Goal: Task Accomplishment & Management: Manage account settings

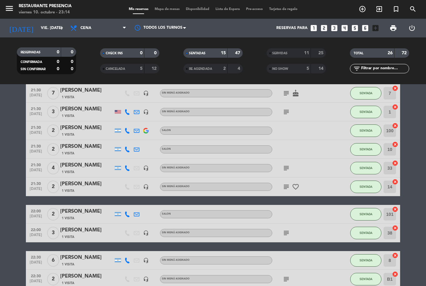
scroll to position [102, 0]
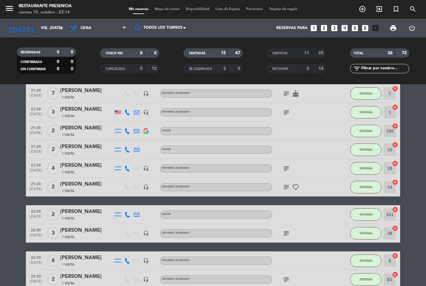
click at [366, 189] on span "SENTADA" at bounding box center [366, 186] width 13 height 3
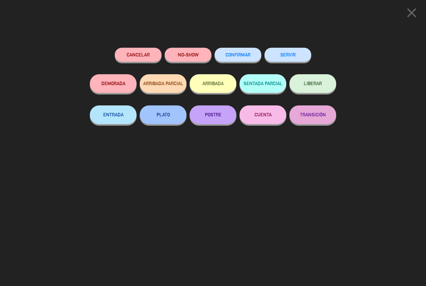
click at [287, 55] on button "SERVIR" at bounding box center [288, 55] width 47 height 14
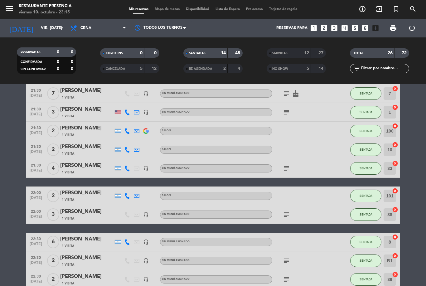
click at [163, 11] on span "Mapa de mesas" at bounding box center [167, 8] width 31 height 3
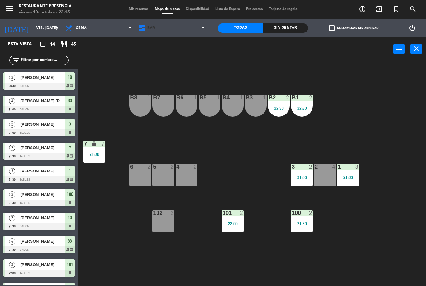
click at [148, 28] on span "BAR" at bounding box center [151, 28] width 8 height 4
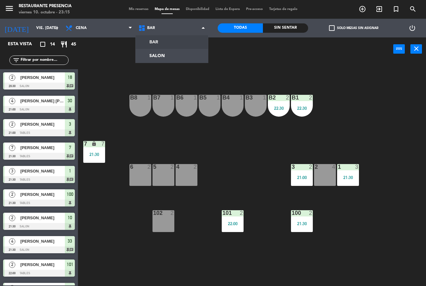
click at [162, 59] on ng-component "menu Restaurante Presencia viernes 10. octubre - 23:15 Mis reservas Mapa de mes…" at bounding box center [213, 143] width 426 height 286
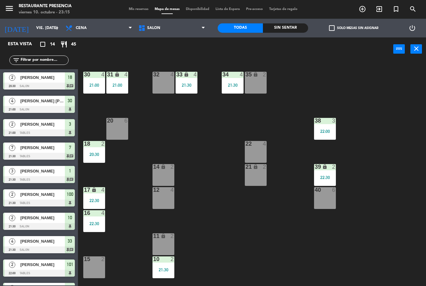
click at [128, 125] on div "20 6" at bounding box center [117, 129] width 22 height 22
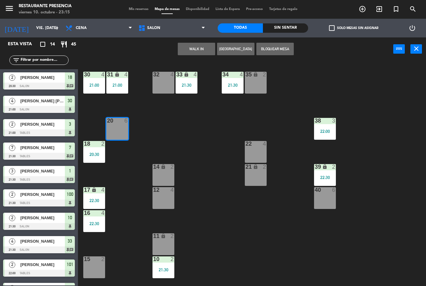
click at [147, 117] on div "30 4 21:00 31 lock 4 21:00 32 4 33 lock 4 21:30 34 4 21:30 35 lock 2 38 3 22:00…" at bounding box center [254, 173] width 344 height 225
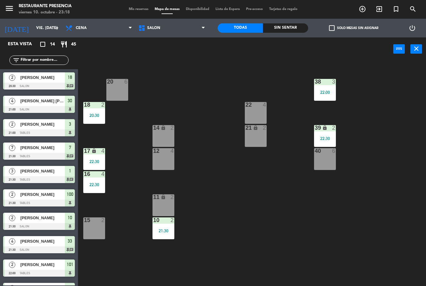
scroll to position [57, 0]
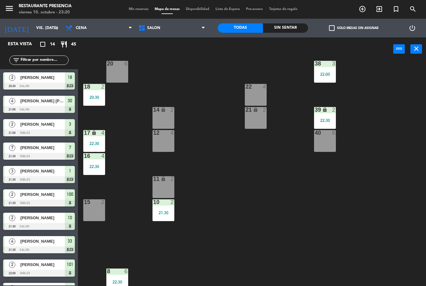
click at [326, 114] on div "39 lock 2 22:30" at bounding box center [325, 118] width 22 height 22
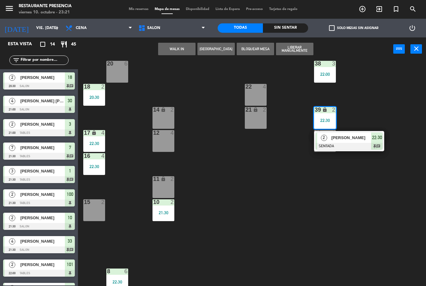
click at [336, 136] on span "[PERSON_NAME]" at bounding box center [351, 138] width 40 height 7
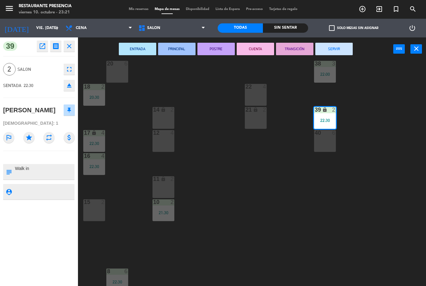
click at [326, 115] on div "39 lock 2 22:30" at bounding box center [325, 118] width 22 height 22
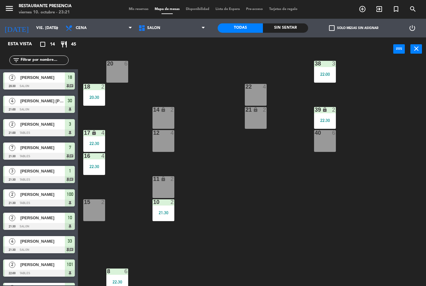
click at [321, 121] on div "22:30" at bounding box center [325, 120] width 22 height 4
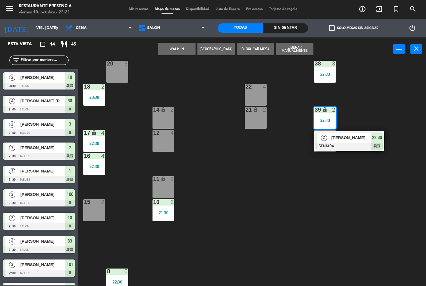
click at [334, 140] on span "[PERSON_NAME]" at bounding box center [351, 138] width 40 height 7
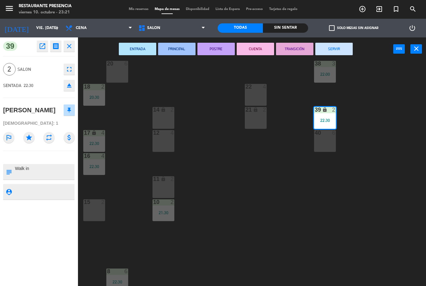
click at [338, 46] on button "SERVIR" at bounding box center [334, 49] width 37 height 12
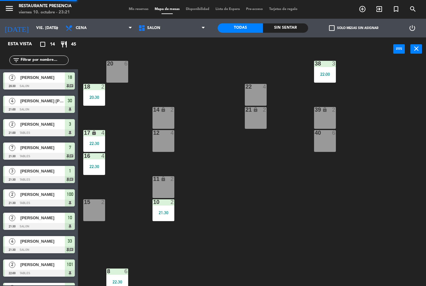
scroll to position [71, 0]
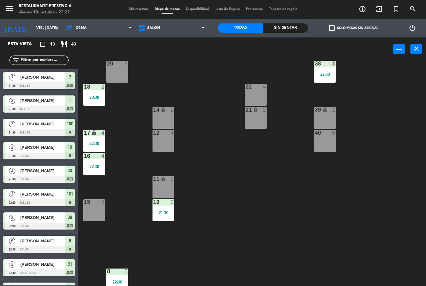
click at [133, 10] on span "Mis reservas" at bounding box center [139, 8] width 26 height 3
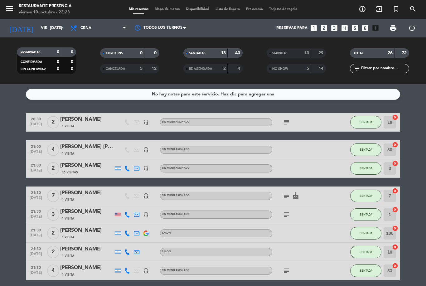
click at [286, 193] on icon "subject" at bounding box center [286, 195] width 7 height 7
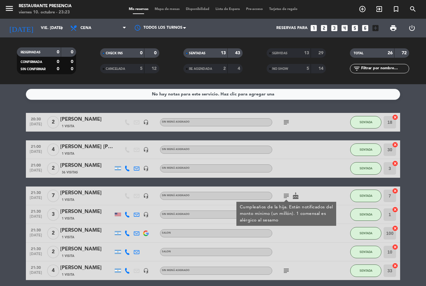
click at [290, 237] on div at bounding box center [300, 233] width 56 height 18
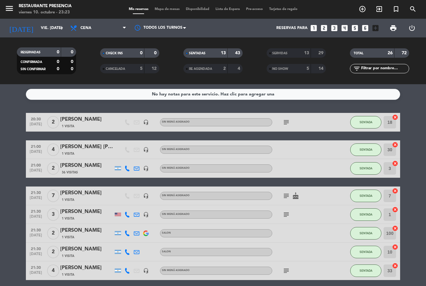
click at [289, 211] on icon "subject" at bounding box center [286, 214] width 7 height 7
click at [288, 232] on div at bounding box center [300, 233] width 56 height 18
click at [285, 122] on icon "subject" at bounding box center [286, 122] width 7 height 7
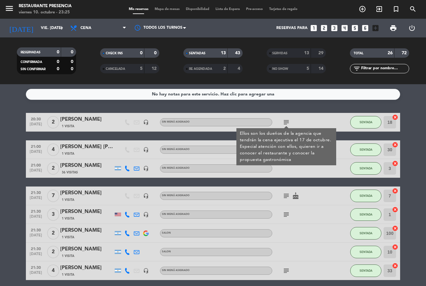
click at [357, 116] on button "SENTADA" at bounding box center [365, 122] width 31 height 12
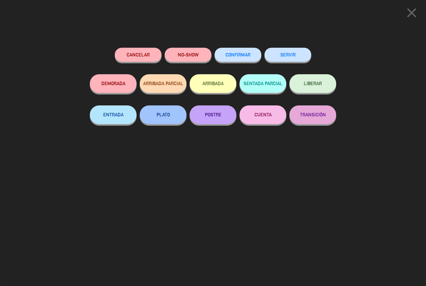
click at [297, 51] on button "SERVIR" at bounding box center [288, 55] width 47 height 14
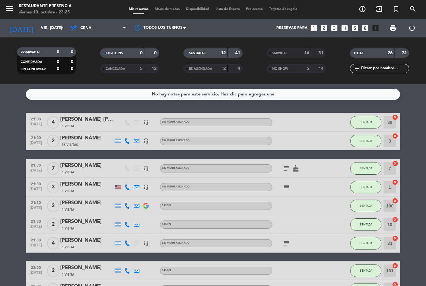
click at [291, 50] on div "SERVIDAS" at bounding box center [282, 53] width 29 height 7
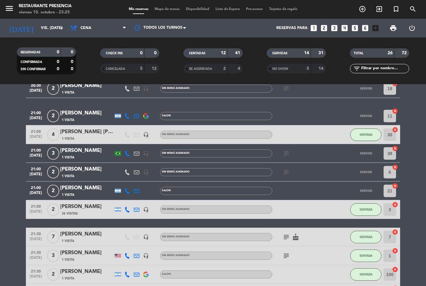
scroll to position [144, 0]
click at [297, 48] on div "SERVIDAS 14 31" at bounding box center [296, 52] width 59 height 9
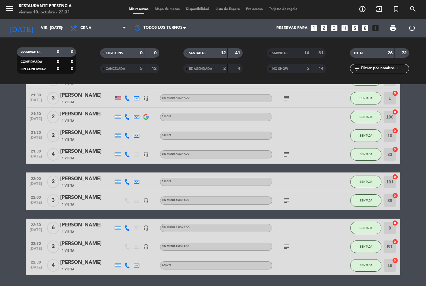
scroll to position [2, 0]
click at [193, 238] on div "22:30 oct. 10 2 Leandro castro 1 Visita headset_mic Sin menú asignado subject S…" at bounding box center [213, 247] width 375 height 19
click at [287, 247] on icon "subject" at bounding box center [286, 246] width 7 height 7
click at [322, 259] on div at bounding box center [300, 265] width 56 height 18
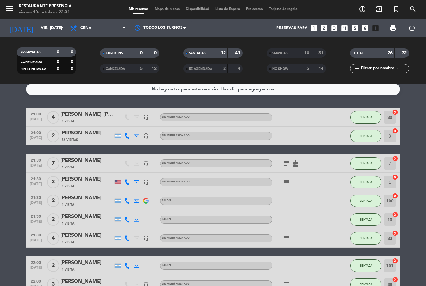
scroll to position [5, 0]
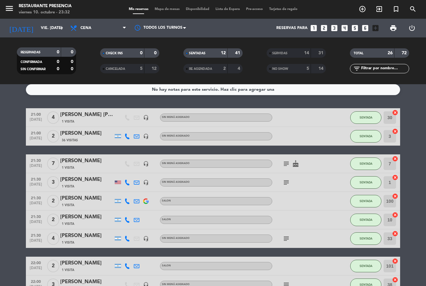
click at [281, 160] on div "subject cake" at bounding box center [300, 163] width 56 height 18
click at [283, 165] on icon "subject" at bounding box center [286, 163] width 7 height 7
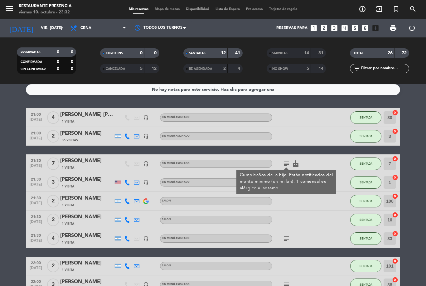
click at [302, 158] on div "subject Cumpleaños de la hija. Están notificados del monto mínimo (un millón). …" at bounding box center [300, 163] width 56 height 18
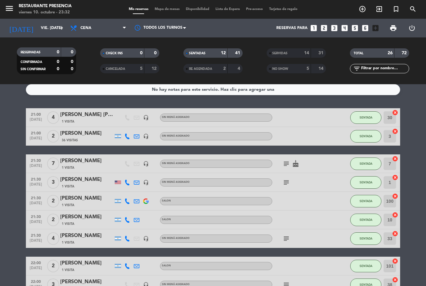
click at [311, 219] on div at bounding box center [300, 220] width 56 height 18
click at [293, 68] on div "NO SHOW" at bounding box center [282, 68] width 29 height 7
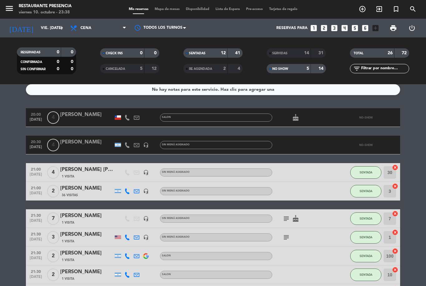
click at [299, 114] on icon "cake" at bounding box center [295, 117] width 7 height 7
click at [297, 114] on icon "cake" at bounding box center [295, 117] width 7 height 7
click at [299, 70] on div "NO SHOW 5 14" at bounding box center [296, 68] width 59 height 9
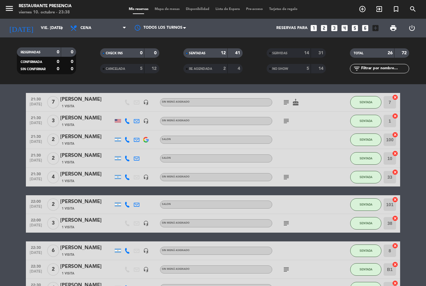
scroll to position [84, 0]
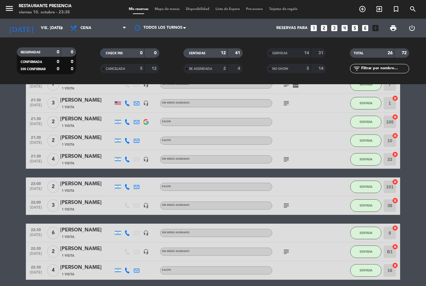
click at [362, 178] on div "SENTADA" at bounding box center [365, 187] width 31 height 18
click at [287, 67] on span "NO SHOW" at bounding box center [280, 68] width 16 height 3
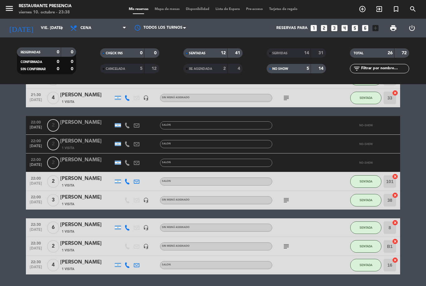
scroll to position [200, 0]
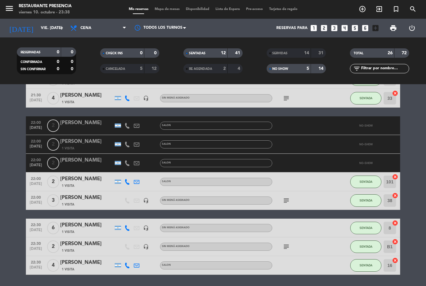
click at [293, 69] on div "NO SHOW" at bounding box center [282, 68] width 29 height 7
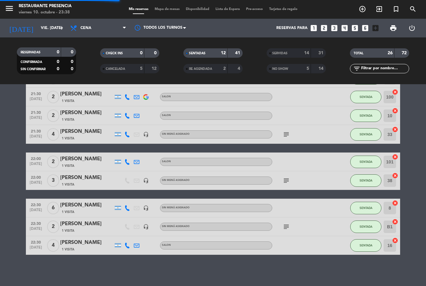
scroll to position [89, 0]
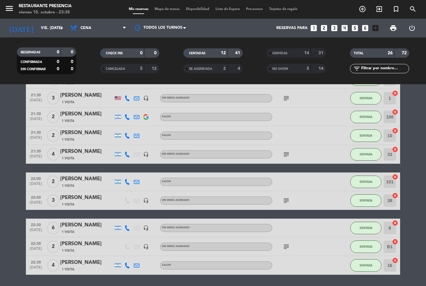
click at [368, 180] on span "SENTADA" at bounding box center [366, 181] width 13 height 3
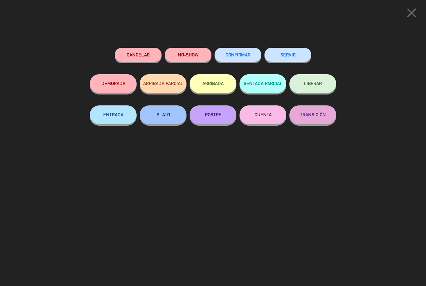
click at [300, 51] on button "SERVIR" at bounding box center [288, 55] width 47 height 14
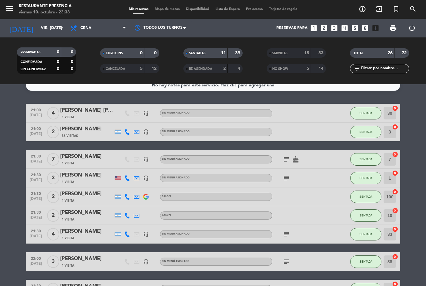
scroll to position [10, 0]
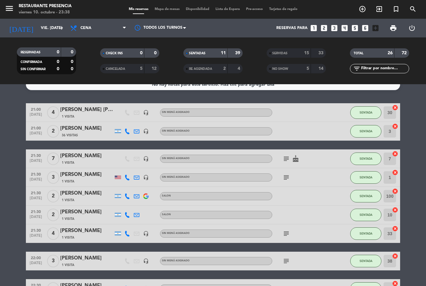
click at [362, 190] on button "SENTADA" at bounding box center [365, 196] width 31 height 12
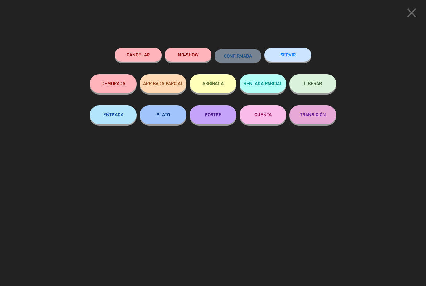
click at [291, 54] on button "SERVIR" at bounding box center [288, 55] width 47 height 14
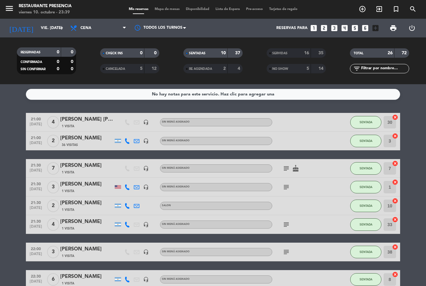
scroll to position [0, 0]
click at [277, 70] on div "NO SHOW 5 14" at bounding box center [296, 68] width 59 height 9
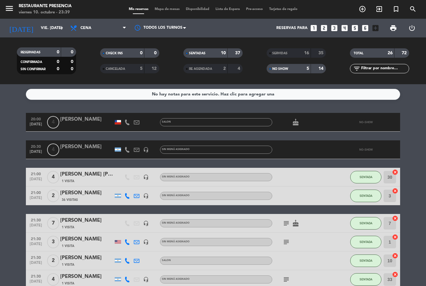
click at [299, 122] on icon "cake" at bounding box center [295, 122] width 7 height 7
click at [299, 119] on icon "cake" at bounding box center [295, 122] width 7 height 7
click at [304, 66] on div "5" at bounding box center [303, 68] width 12 height 7
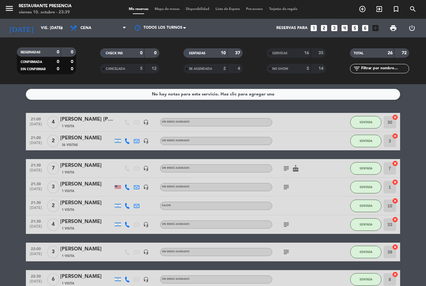
click at [290, 50] on div "SERVIDAS" at bounding box center [282, 53] width 29 height 7
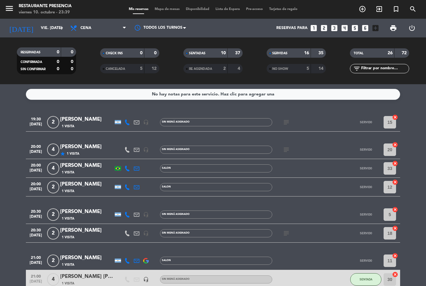
click at [287, 122] on icon "subject" at bounding box center [286, 122] width 7 height 7
click at [289, 150] on icon "subject" at bounding box center [286, 149] width 7 height 7
click at [319, 188] on div at bounding box center [300, 187] width 56 height 18
click at [289, 230] on icon "subject" at bounding box center [286, 233] width 7 height 7
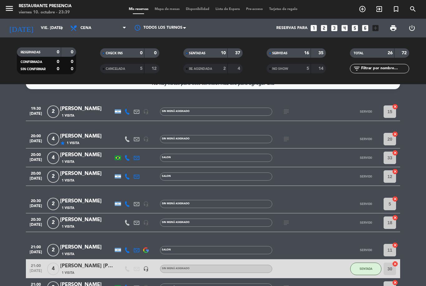
scroll to position [11, 0]
click at [286, 140] on icon "subject" at bounding box center [286, 138] width 7 height 7
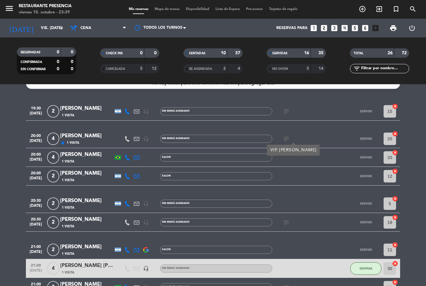
click at [283, 112] on icon "subject" at bounding box center [286, 111] width 7 height 7
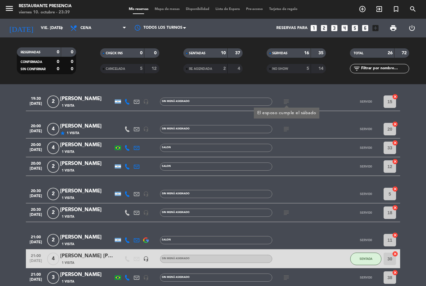
scroll to position [26, 0]
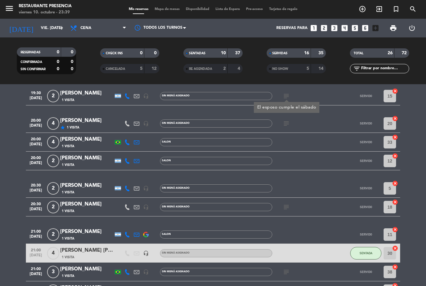
click at [286, 124] on icon "subject" at bounding box center [286, 123] width 7 height 7
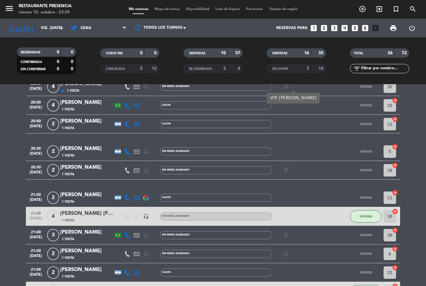
scroll to position [70, 0]
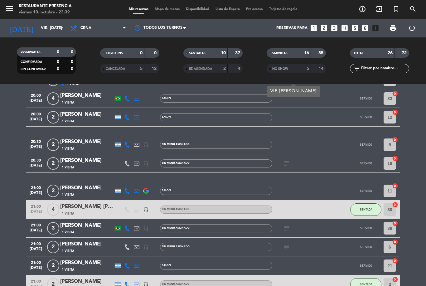
click at [286, 160] on icon "subject" at bounding box center [286, 163] width 7 height 7
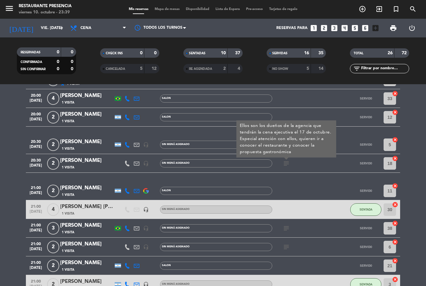
click at [324, 208] on div at bounding box center [300, 209] width 56 height 18
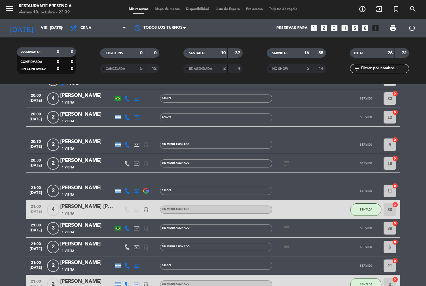
click at [283, 163] on icon "subject" at bounding box center [286, 163] width 7 height 7
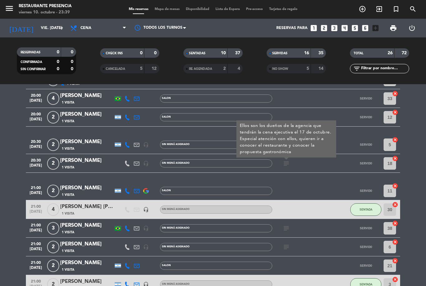
click at [302, 185] on div at bounding box center [300, 191] width 56 height 18
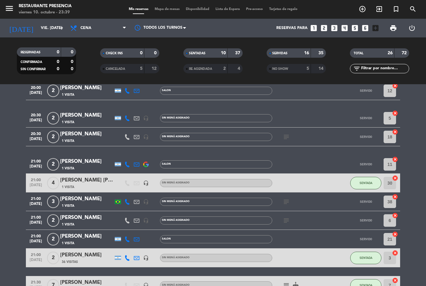
scroll to position [107, 0]
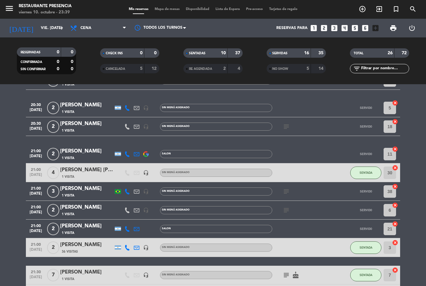
click at [288, 189] on icon "subject" at bounding box center [286, 191] width 7 height 7
click at [289, 207] on icon "subject" at bounding box center [286, 210] width 7 height 7
click at [285, 188] on icon "subject" at bounding box center [286, 191] width 7 height 7
click at [287, 209] on icon "subject" at bounding box center [286, 210] width 7 height 7
click at [309, 223] on div at bounding box center [300, 229] width 56 height 18
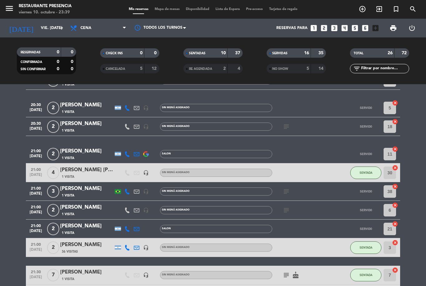
click at [283, 188] on icon "subject" at bounding box center [286, 191] width 7 height 7
click at [288, 211] on icon "subject" at bounding box center [286, 210] width 7 height 7
click at [289, 188] on icon "subject" at bounding box center [286, 191] width 7 height 7
click at [289, 192] on icon "subject" at bounding box center [286, 191] width 7 height 7
click at [288, 211] on icon "subject" at bounding box center [286, 210] width 7 height 7
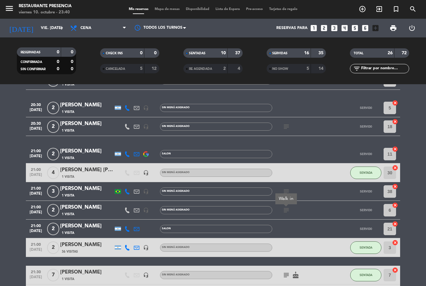
click at [289, 188] on icon "subject" at bounding box center [286, 191] width 7 height 7
click at [290, 202] on div "subject" at bounding box center [300, 210] width 56 height 18
click at [283, 189] on icon "subject" at bounding box center [286, 191] width 7 height 7
click at [285, 209] on icon "subject" at bounding box center [286, 210] width 7 height 7
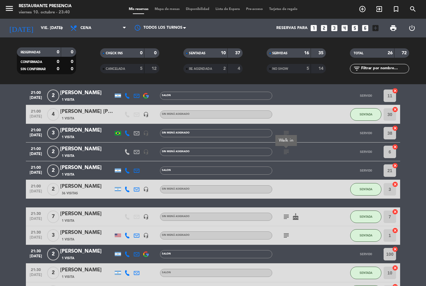
scroll to position [168, 0]
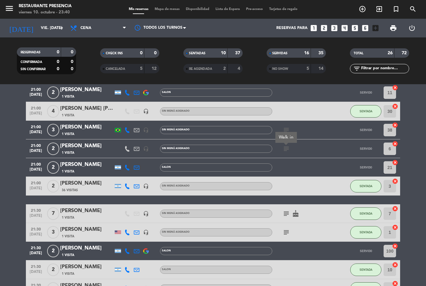
click at [286, 210] on icon "subject" at bounding box center [286, 213] width 7 height 7
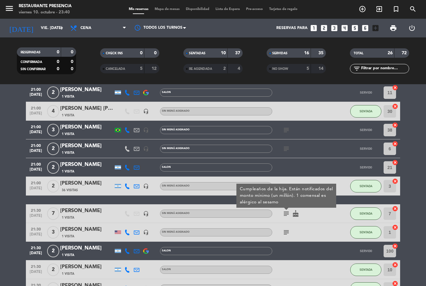
click at [286, 233] on icon "subject" at bounding box center [286, 232] width 7 height 7
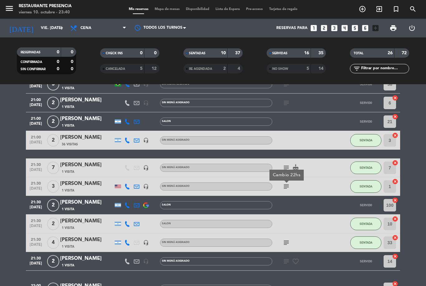
scroll to position [216, 0]
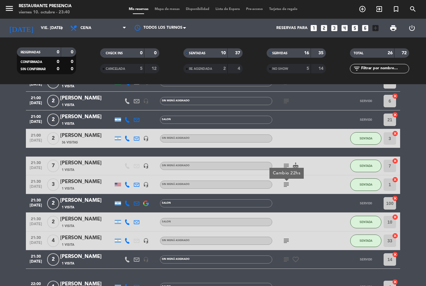
click at [290, 240] on icon "subject" at bounding box center [286, 240] width 7 height 7
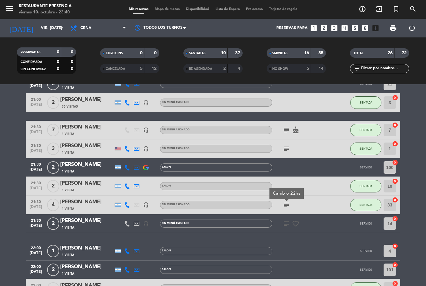
scroll to position [255, 0]
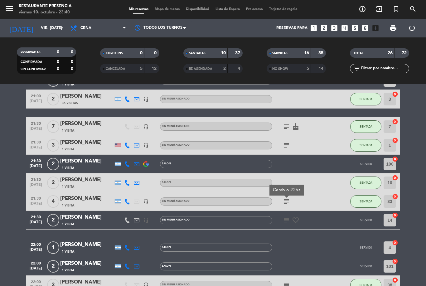
click at [288, 221] on icon "subject" at bounding box center [286, 220] width 7 height 7
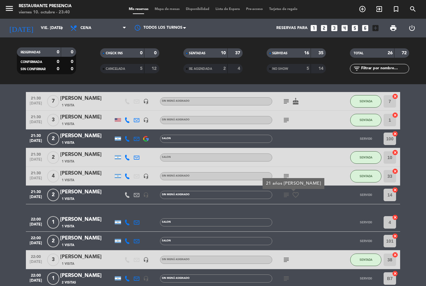
scroll to position [302, 0]
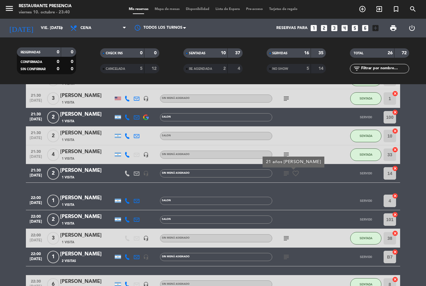
click at [289, 235] on icon "subject" at bounding box center [286, 238] width 7 height 7
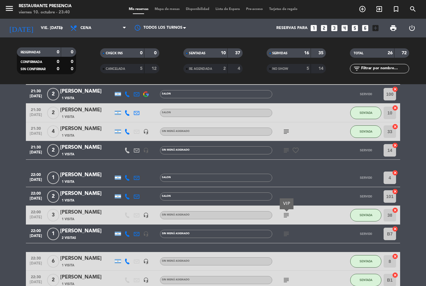
scroll to position [332, 0]
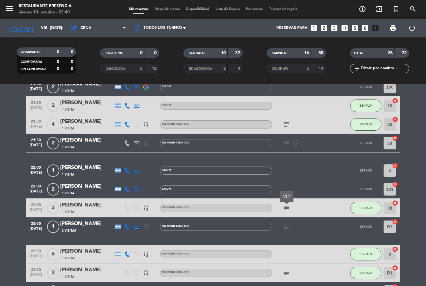
click at [288, 224] on icon "subject" at bounding box center [286, 226] width 7 height 7
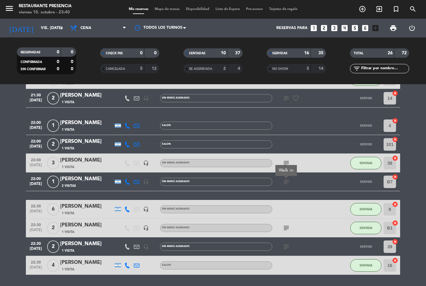
scroll to position [377, 0]
click at [288, 229] on icon "subject" at bounding box center [286, 227] width 7 height 7
click at [281, 238] on div "subject" at bounding box center [300, 247] width 56 height 18
click at [289, 243] on icon "subject" at bounding box center [286, 246] width 7 height 7
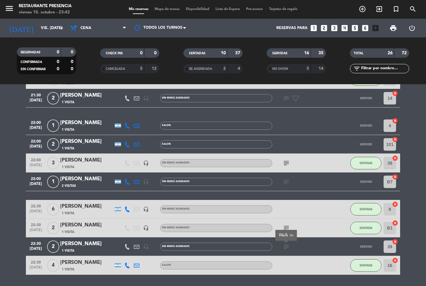
click at [314, 238] on div "subject Walk in" at bounding box center [300, 247] width 56 height 18
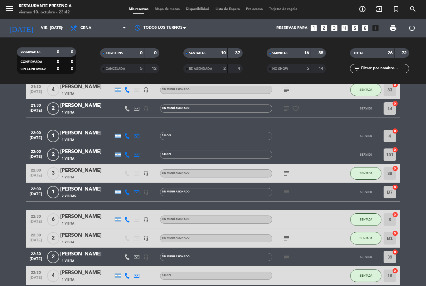
scroll to position [367, 0]
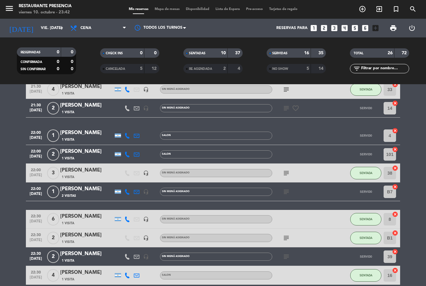
click at [284, 234] on icon "subject" at bounding box center [286, 237] width 7 height 7
click at [290, 253] on icon "subject" at bounding box center [286, 256] width 7 height 7
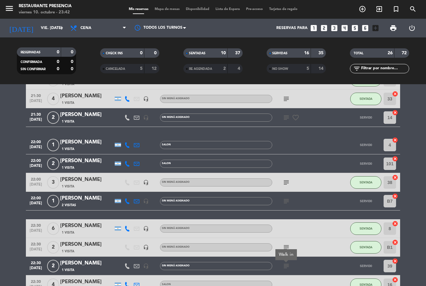
scroll to position [358, 0]
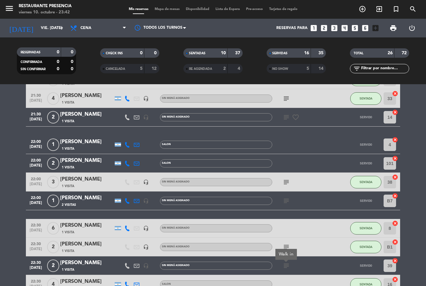
click at [286, 179] on icon "subject" at bounding box center [286, 182] width 7 height 7
click at [317, 192] on div "subject" at bounding box center [300, 201] width 56 height 18
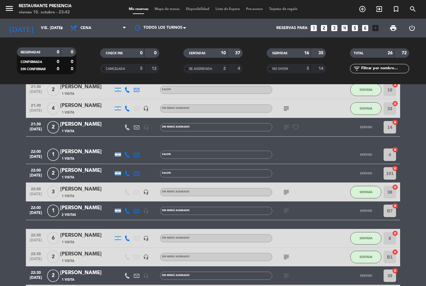
scroll to position [348, 0]
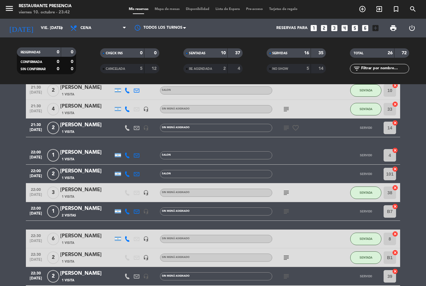
click at [291, 119] on div "subject favorite_border" at bounding box center [300, 128] width 56 height 18
click at [286, 124] on icon "subject" at bounding box center [286, 127] width 7 height 7
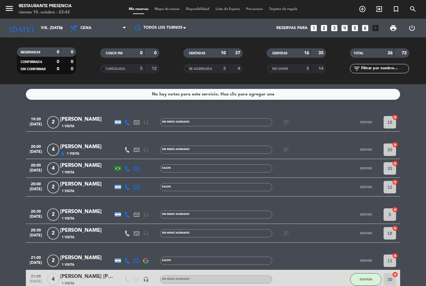
scroll to position [0, 0]
click at [289, 119] on icon "subject" at bounding box center [286, 122] width 7 height 7
click at [289, 146] on icon "subject" at bounding box center [286, 149] width 7 height 7
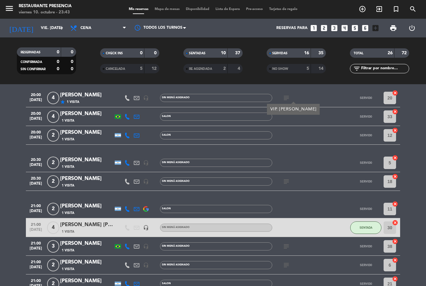
scroll to position [52, 0]
click at [289, 65] on div "NO SHOW" at bounding box center [282, 68] width 29 height 7
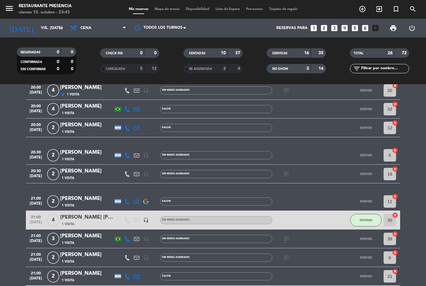
scroll to position [60, 0]
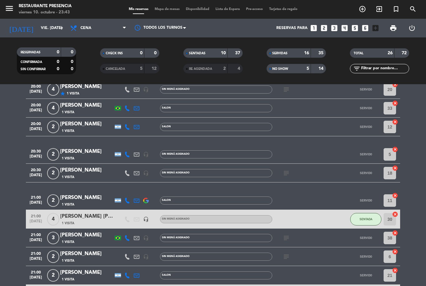
click at [283, 169] on icon "subject" at bounding box center [286, 172] width 7 height 7
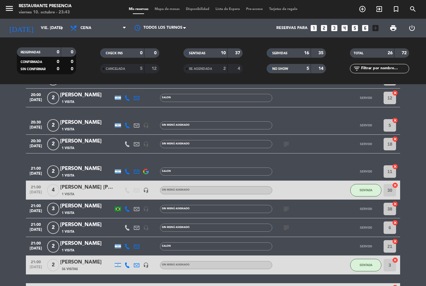
scroll to position [90, 0]
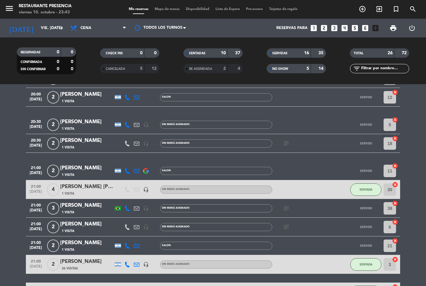
click at [287, 205] on icon "subject" at bounding box center [286, 208] width 7 height 7
click at [289, 223] on icon "subject" at bounding box center [286, 226] width 7 height 7
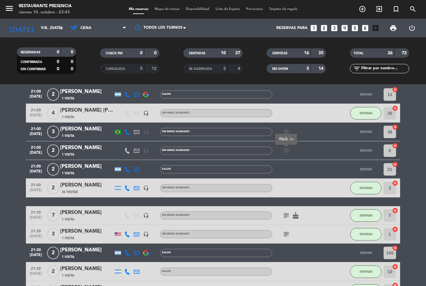
scroll to position [174, 0]
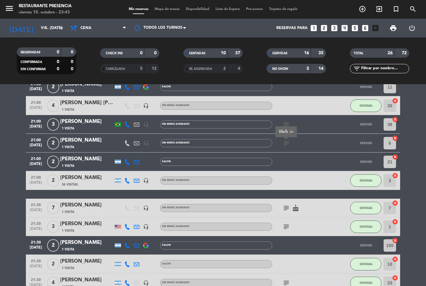
click at [285, 204] on icon "subject" at bounding box center [286, 207] width 7 height 7
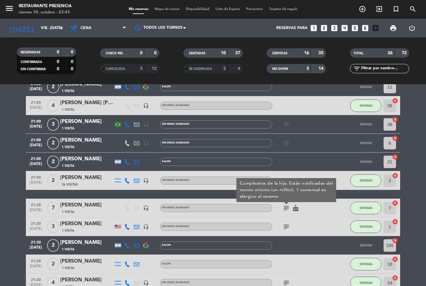
click at [286, 223] on icon "subject" at bounding box center [286, 226] width 7 height 7
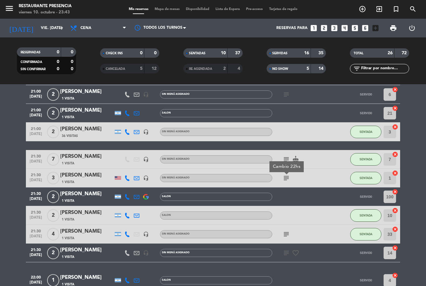
scroll to position [223, 0]
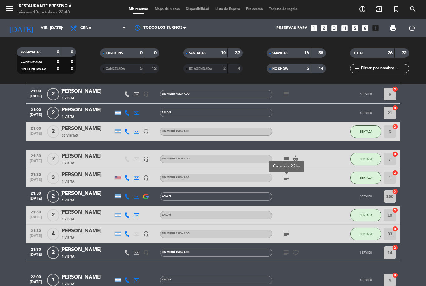
click at [288, 230] on icon "subject" at bounding box center [286, 233] width 7 height 7
click at [286, 249] on icon "subject" at bounding box center [286, 252] width 7 height 7
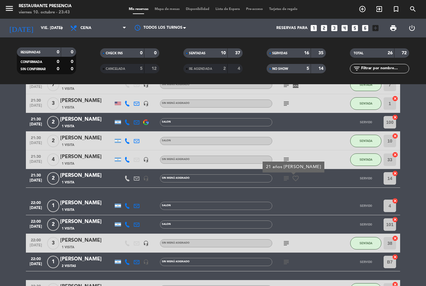
scroll to position [297, 0]
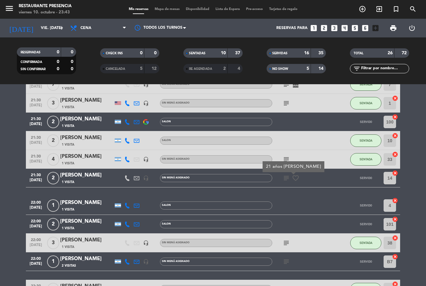
click at [284, 239] on icon "subject" at bounding box center [286, 242] width 7 height 7
click at [290, 258] on icon "subject" at bounding box center [286, 261] width 7 height 7
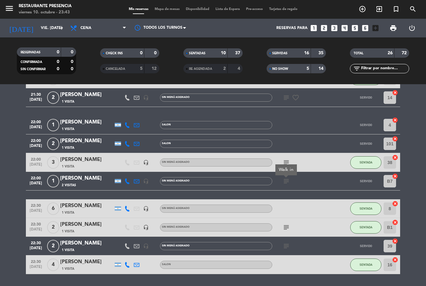
scroll to position [377, 0]
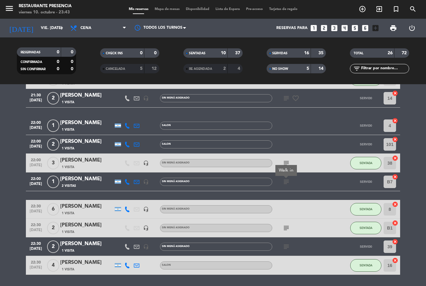
click at [288, 224] on icon "subject" at bounding box center [286, 227] width 7 height 7
click at [289, 243] on icon "subject" at bounding box center [286, 246] width 7 height 7
click at [305, 238] on div "subject Walk in" at bounding box center [300, 247] width 56 height 18
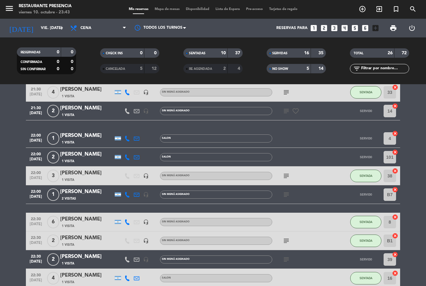
scroll to position [365, 0]
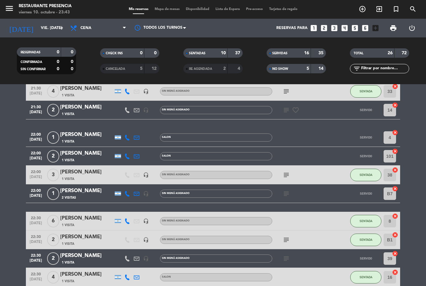
click at [284, 64] on div "NO SHOW 5 14" at bounding box center [296, 68] width 59 height 9
click at [291, 48] on div "SERVIDAS 16 35" at bounding box center [296, 52] width 59 height 9
click at [304, 64] on div "NO SHOW 5 14" at bounding box center [296, 68] width 59 height 9
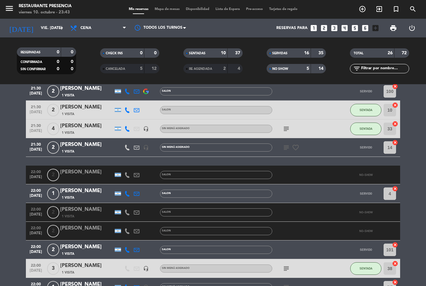
click at [310, 64] on div "NO SHOW 5 14" at bounding box center [296, 68] width 59 height 9
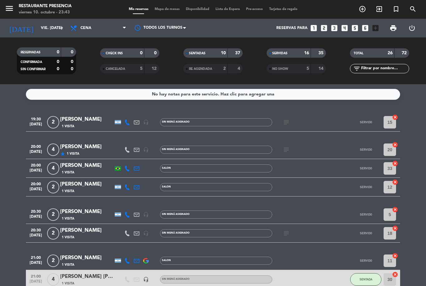
scroll to position [0, 0]
click at [294, 65] on div "NO SHOW" at bounding box center [282, 68] width 29 height 7
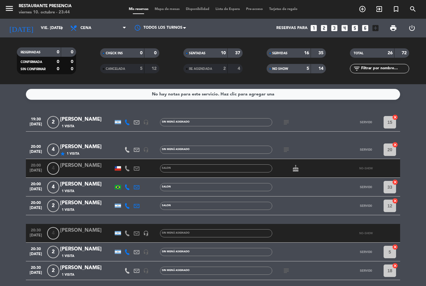
click at [287, 67] on span "NO SHOW" at bounding box center [280, 68] width 16 height 3
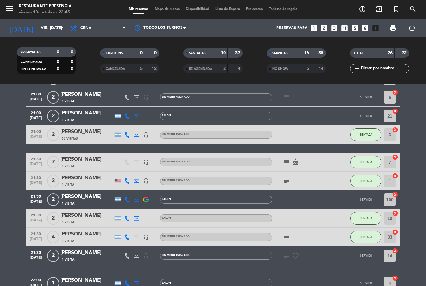
click at [166, 11] on span "Mapa de mesas" at bounding box center [167, 8] width 31 height 3
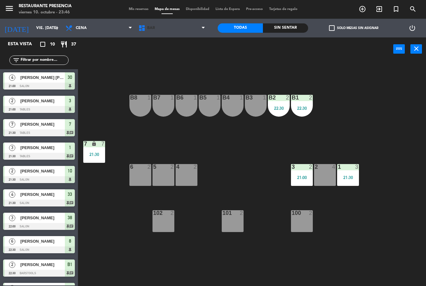
click at [175, 34] on span "BAR" at bounding box center [171, 28] width 73 height 14
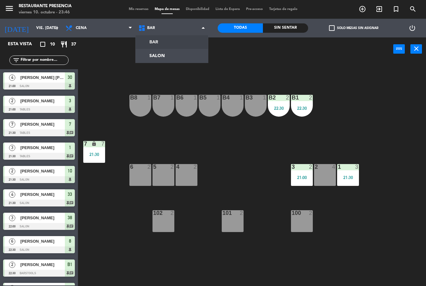
click at [316, 148] on div "B1 2 22:30 B2 2 22:30 B3 1 B4 1 B5 1 B6 1 B7 1 B8 1 7 lock 7 21:30 1 3 21:30 2 …" at bounding box center [254, 173] width 344 height 225
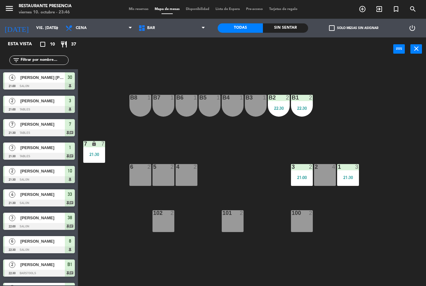
click at [308, 115] on div "B1 2 22:30" at bounding box center [302, 106] width 22 height 22
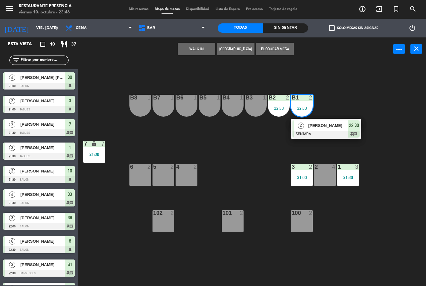
click at [245, 198] on div "B1 2 22:30 2 Leandro castro SENTADA 22:30 chat B2 2 22:30 B3 1 B4 1 B5 1 B6 1 B…" at bounding box center [254, 173] width 344 height 225
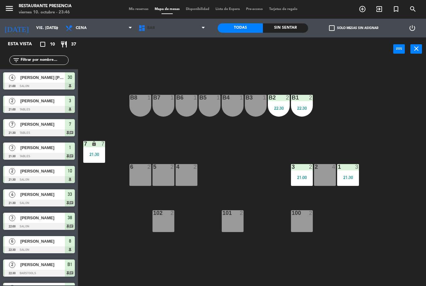
click at [189, 34] on span "BAR" at bounding box center [171, 28] width 73 height 14
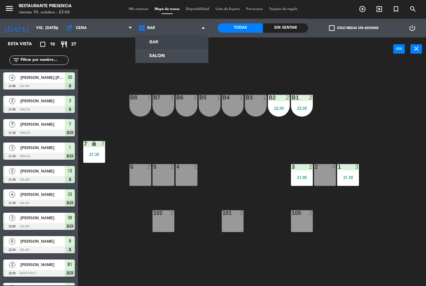
click at [188, 55] on ng-component "menu Restaurante Presencia viernes 10. octubre - 23:46 Mis reservas Mapa de mes…" at bounding box center [213, 143] width 426 height 286
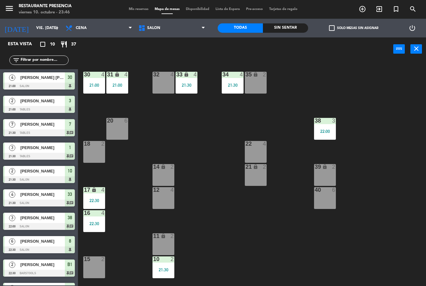
click at [224, 86] on div "21:30" at bounding box center [233, 85] width 22 height 4
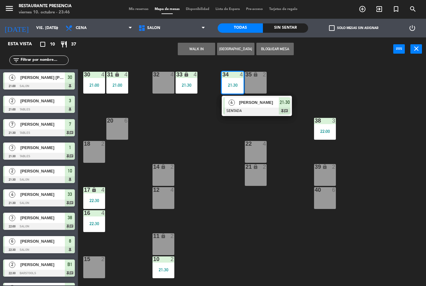
click at [207, 144] on div "30 4 21:00 31 lock 4 21:00 32 4 33 lock 4 21:30 34 4 21:30 4 Florencia Fernadez…" at bounding box center [254, 173] width 344 height 225
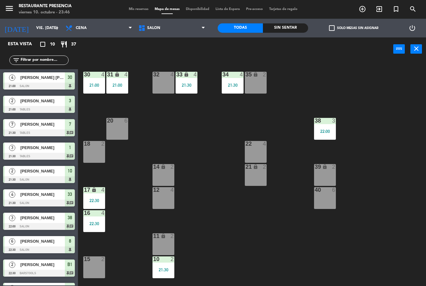
click at [140, 10] on span "Mis reservas" at bounding box center [139, 8] width 26 height 3
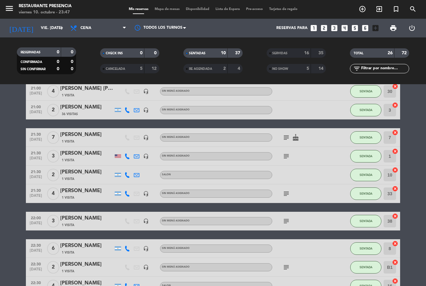
scroll to position [34, 0]
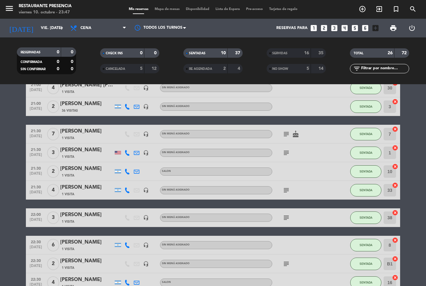
click at [283, 48] on div "SERVIDAS 16 35" at bounding box center [296, 52] width 59 height 9
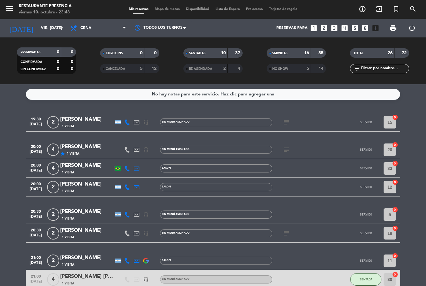
scroll to position [0, 0]
click at [118, 67] on span "CANCELADA" at bounding box center [115, 68] width 19 height 3
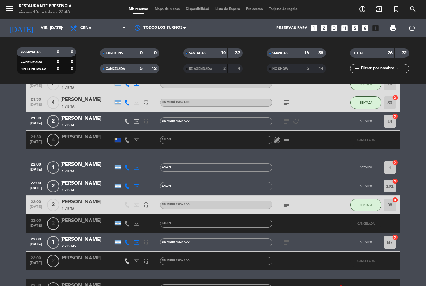
scroll to position [355, 0]
click at [287, 136] on icon "subject" at bounding box center [286, 139] width 7 height 7
click at [279, 138] on div "19:30 oct. 10 2 Viviana Galindo 1 Visita headset_mic Sin menú asignado subject …" at bounding box center [213, 74] width 375 height 633
click at [283, 214] on div at bounding box center [300, 223] width 56 height 18
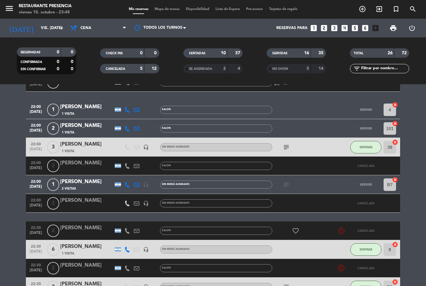
scroll to position [415, 0]
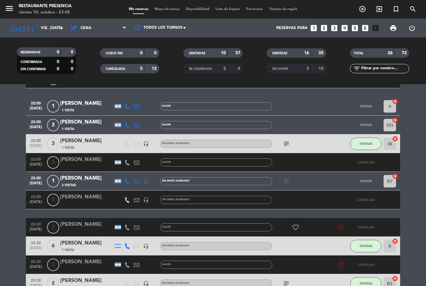
click at [283, 178] on icon "subject" at bounding box center [286, 181] width 7 height 7
click at [288, 191] on div at bounding box center [300, 200] width 56 height 18
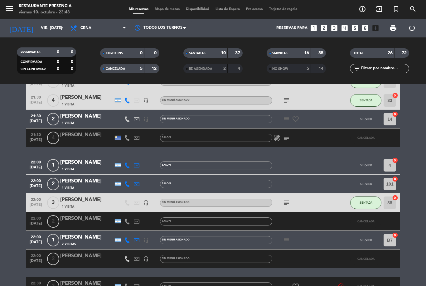
scroll to position [359, 0]
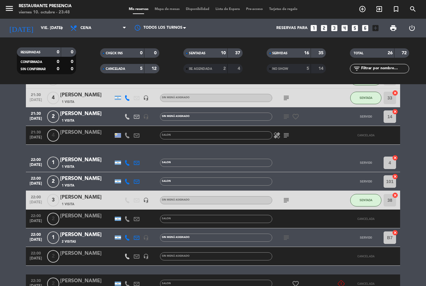
click at [280, 132] on icon "healing" at bounding box center [276, 135] width 7 height 7
click at [288, 132] on icon "subject" at bounding box center [286, 135] width 7 height 7
click at [287, 132] on icon "subject" at bounding box center [286, 135] width 7 height 7
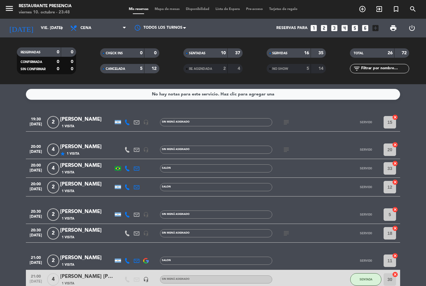
scroll to position [0, 0]
click at [203, 64] on div "RE AGENDADA 2 4" at bounding box center [213, 68] width 59 height 9
click at [281, 65] on div "NO SHOW" at bounding box center [282, 68] width 29 height 7
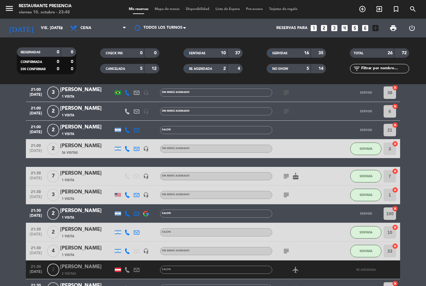
scroll to position [223, 0]
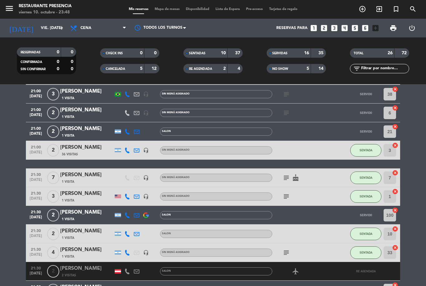
click at [284, 64] on div "NO SHOW 5 14" at bounding box center [296, 68] width 59 height 9
click at [282, 64] on div "NO SHOW 5 14" at bounding box center [296, 68] width 59 height 9
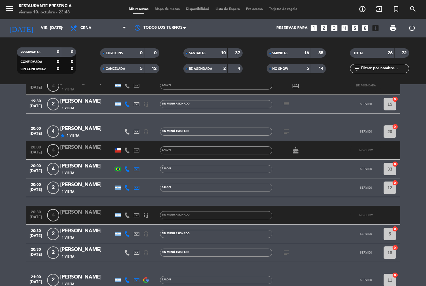
scroll to position [37, 0]
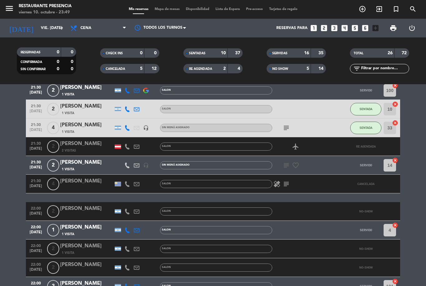
scroll to position [385, 0]
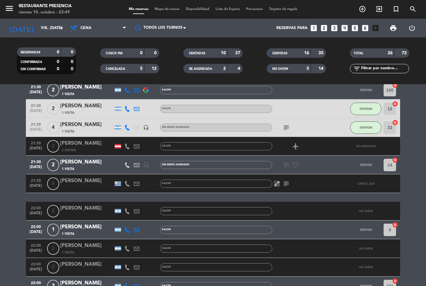
click at [283, 161] on icon "subject" at bounding box center [286, 164] width 7 height 7
click at [304, 156] on div "subject 21 años de casados favorite_border" at bounding box center [300, 165] width 56 height 18
click at [295, 161] on icon "favorite_border" at bounding box center [295, 164] width 7 height 7
click at [12, 174] on bookings-row "19:30 oct. 10 2 Mariana Scarbay 1 Visita SALON card_giftcard RE AGENDADA 19:30 …" at bounding box center [213, 110] width 426 height 764
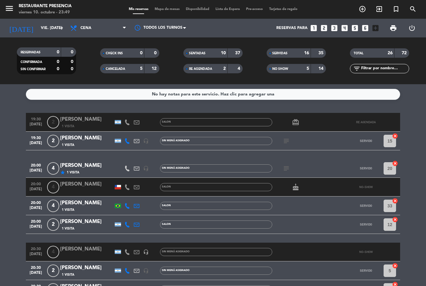
scroll to position [0, 0]
click at [144, 64] on div "CANCELADA 5 12" at bounding box center [129, 68] width 59 height 9
click at [307, 64] on div "NO SHOW 5 14" at bounding box center [296, 68] width 59 height 9
click at [288, 65] on div "NO SHOW" at bounding box center [282, 68] width 29 height 7
click at [298, 65] on div "5" at bounding box center [303, 68] width 12 height 7
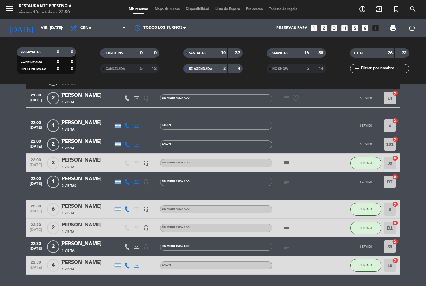
scroll to position [415, 0]
click at [279, 219] on div "subject" at bounding box center [300, 228] width 56 height 18
click at [280, 219] on div "subject" at bounding box center [300, 228] width 56 height 18
click at [288, 224] on icon "subject" at bounding box center [286, 227] width 7 height 7
click at [361, 226] on span "SENTADA" at bounding box center [366, 227] width 13 height 3
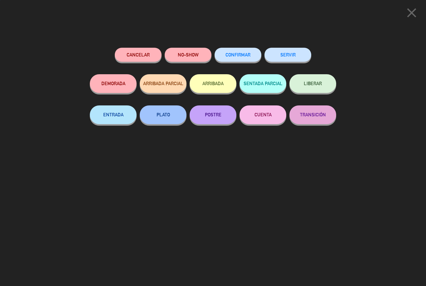
click at [296, 53] on button "SERVIR" at bounding box center [288, 55] width 47 height 14
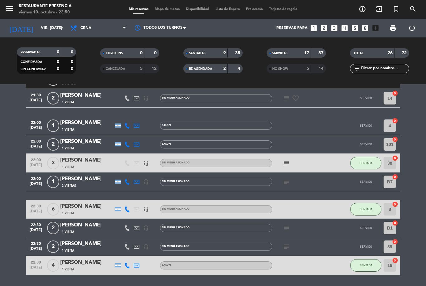
click at [203, 65] on div "RE AGENDADA" at bounding box center [199, 68] width 29 height 7
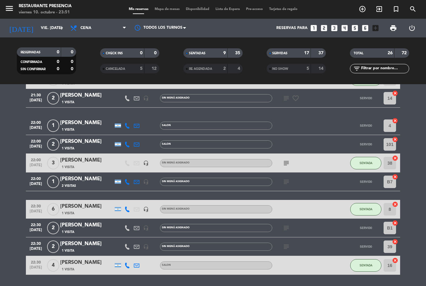
scroll to position [17, 0]
click at [211, 50] on div "SENTADAS" at bounding box center [199, 53] width 29 height 7
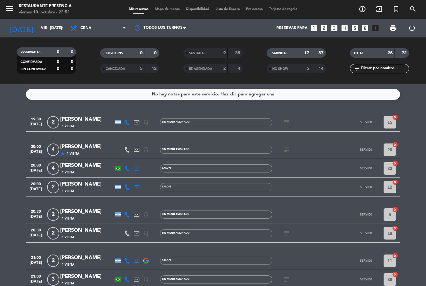
scroll to position [0, 0]
click at [286, 119] on icon "subject" at bounding box center [286, 122] width 7 height 7
click at [290, 146] on icon "subject" at bounding box center [286, 149] width 7 height 7
click at [288, 119] on icon "subject" at bounding box center [286, 122] width 7 height 7
click at [288, 146] on icon "subject" at bounding box center [286, 149] width 7 height 7
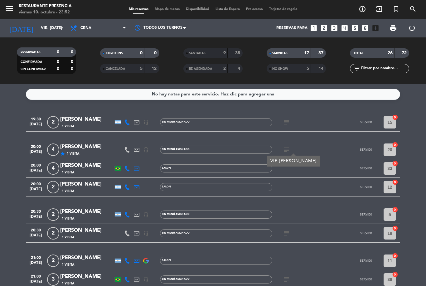
click at [286, 224] on div "subject" at bounding box center [300, 233] width 56 height 18
click at [291, 224] on div "subject" at bounding box center [300, 233] width 56 height 18
click at [286, 230] on icon "subject" at bounding box center [286, 233] width 7 height 7
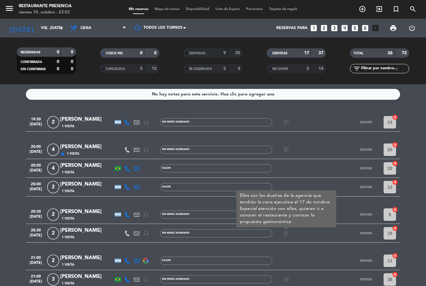
click at [327, 270] on div "subject" at bounding box center [300, 279] width 56 height 18
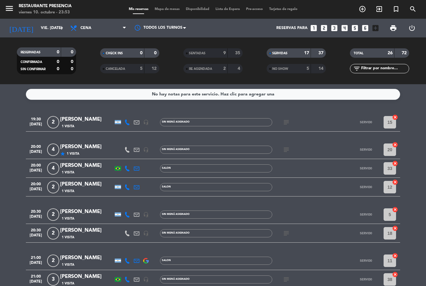
click at [286, 146] on icon "subject" at bounding box center [286, 149] width 7 height 7
click at [288, 119] on icon "subject" at bounding box center [286, 122] width 7 height 7
click at [306, 178] on div at bounding box center [300, 187] width 56 height 18
click at [286, 224] on div "subject" at bounding box center [300, 233] width 56 height 18
click at [284, 230] on icon "subject" at bounding box center [286, 233] width 7 height 7
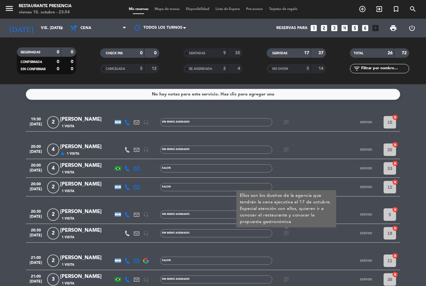
click at [313, 224] on div "subject Ellos son los dueños de la agencia que tendrán la cena ejecutiva el 17 …" at bounding box center [300, 233] width 56 height 18
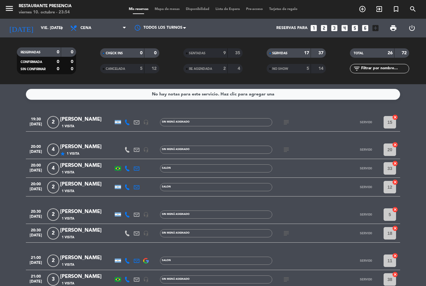
click at [285, 146] on icon "subject" at bounding box center [286, 149] width 7 height 7
click at [286, 230] on icon "subject" at bounding box center [286, 233] width 7 height 7
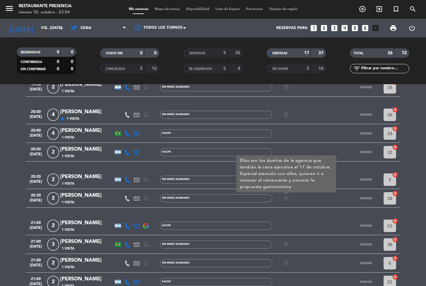
scroll to position [37, 0]
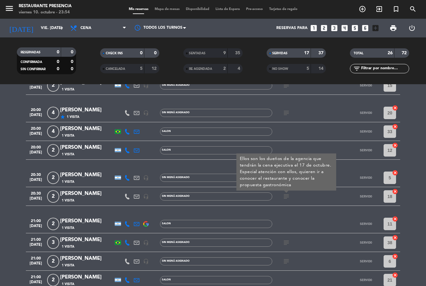
click at [289, 239] on icon "subject" at bounding box center [286, 242] width 7 height 7
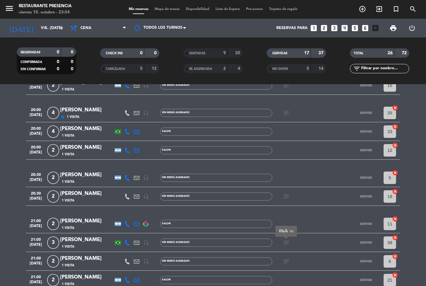
click at [289, 258] on icon "subject" at bounding box center [286, 261] width 7 height 7
click at [313, 233] on div "subject" at bounding box center [300, 242] width 56 height 18
click at [290, 193] on icon "subject" at bounding box center [286, 196] width 7 height 7
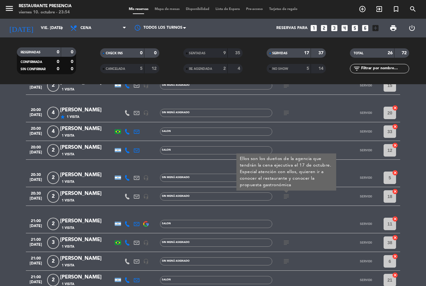
click at [315, 215] on div at bounding box center [300, 224] width 56 height 18
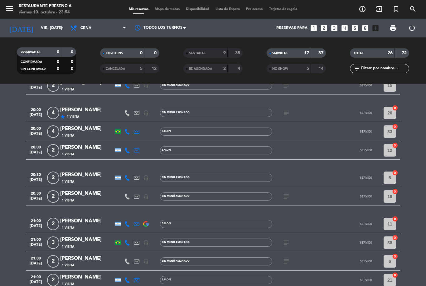
click at [283, 193] on icon "subject" at bounding box center [286, 196] width 7 height 7
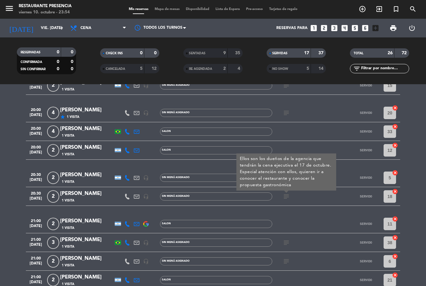
click at [287, 239] on icon "subject" at bounding box center [286, 242] width 7 height 7
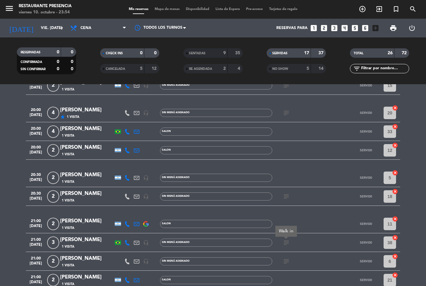
click at [288, 258] on icon "subject" at bounding box center [286, 261] width 7 height 7
click at [314, 271] on div at bounding box center [300, 280] width 56 height 18
click at [286, 193] on icon "subject" at bounding box center [286, 196] width 7 height 7
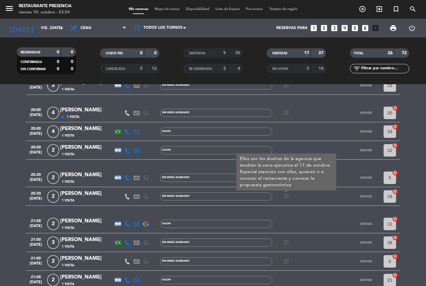
click at [304, 215] on div at bounding box center [300, 224] width 56 height 18
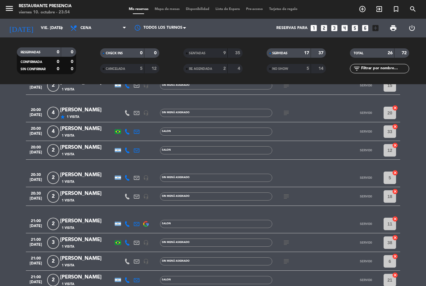
click at [287, 104] on div "subject" at bounding box center [300, 113] width 56 height 18
click at [283, 109] on icon "subject" at bounding box center [286, 112] width 7 height 7
click at [299, 141] on div at bounding box center [300, 150] width 56 height 18
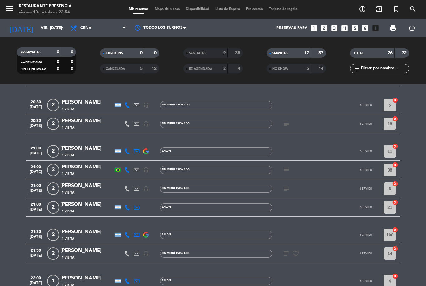
scroll to position [113, 0]
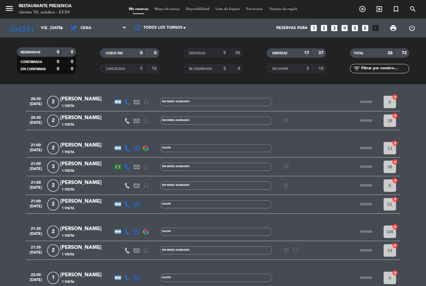
click at [285, 247] on icon "subject" at bounding box center [286, 250] width 7 height 7
click at [311, 241] on div "subject 21 años de casados favorite_border" at bounding box center [300, 250] width 56 height 18
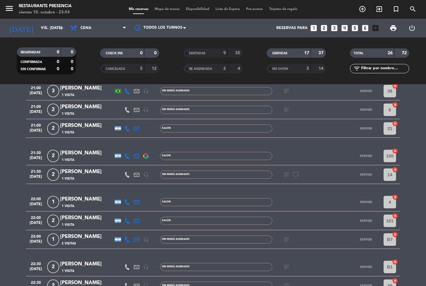
scroll to position [193, 0]
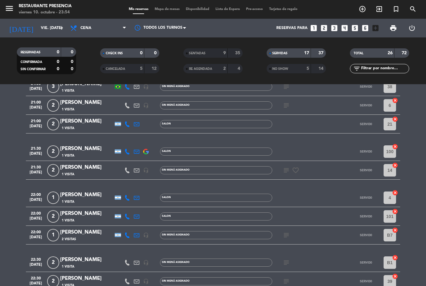
click at [289, 232] on icon "subject" at bounding box center [286, 235] width 7 height 7
click at [289, 259] on icon "subject" at bounding box center [286, 262] width 7 height 7
click at [286, 278] on icon "subject" at bounding box center [286, 281] width 7 height 7
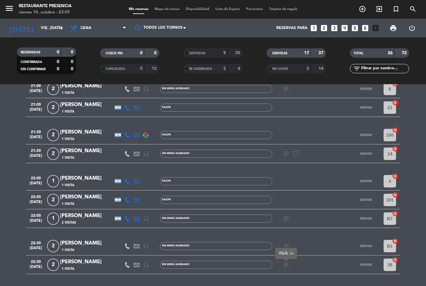
scroll to position [209, 0]
click at [286, 216] on icon "subject" at bounding box center [286, 219] width 7 height 7
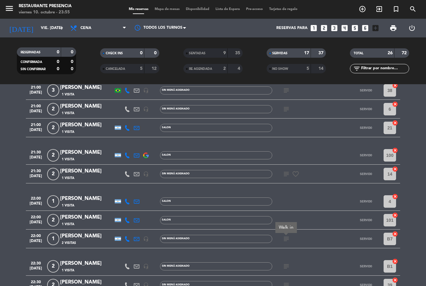
scroll to position [208, 0]
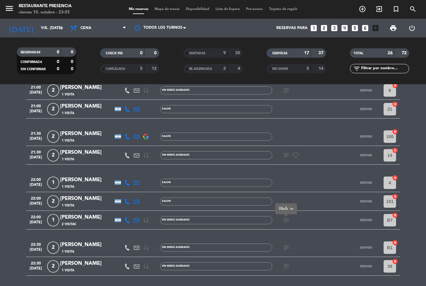
click at [320, 219] on div "19:30 oct. 10 2 Viviana Galindo 1 Visita headset_mic Sin menú asignado subject …" at bounding box center [213, 90] width 375 height 371
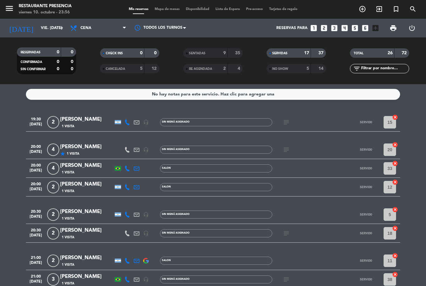
scroll to position [0, 0]
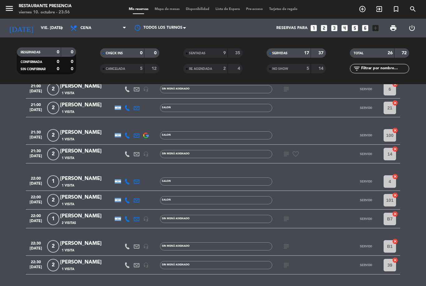
scroll to position [209, 0]
click at [216, 48] on div "SENTADAS 9 35" at bounding box center [213, 52] width 59 height 9
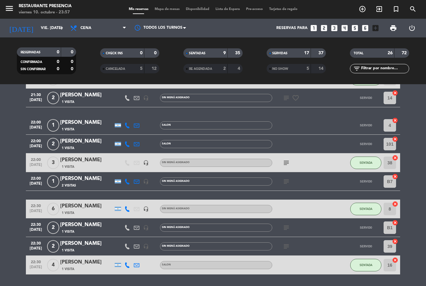
scroll to position [377, 0]
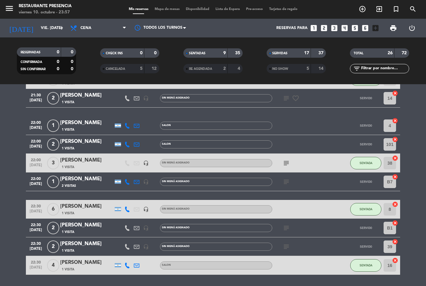
click at [291, 65] on div "NO SHOW" at bounding box center [282, 68] width 29 height 7
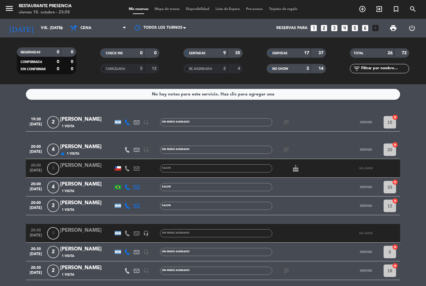
scroll to position [0, 0]
click at [282, 61] on div "RESERVADAS 0 0 CONFIRMADA 0 0 SIN CONFIRMAR 0 0 CHECK INS 0 0 CANCELADA 5 12 SE…" at bounding box center [213, 60] width 426 height 47
click at [279, 65] on div "NO SHOW" at bounding box center [282, 68] width 29 height 7
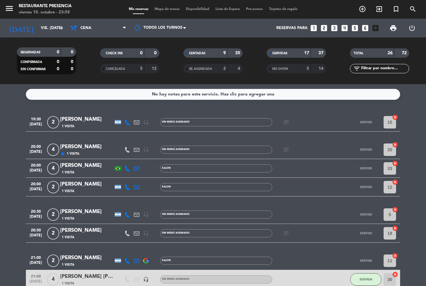
click at [160, 11] on span "Mapa de mesas" at bounding box center [167, 8] width 31 height 3
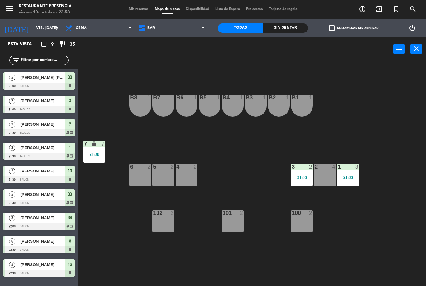
click at [139, 9] on span "Mis reservas" at bounding box center [139, 8] width 26 height 3
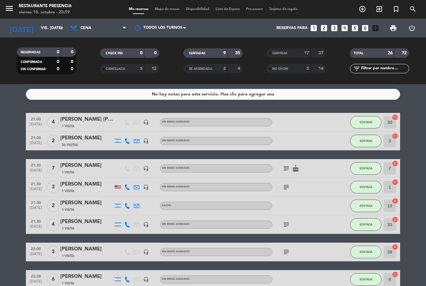
click at [283, 73] on div "NO SHOW 5 14" at bounding box center [296, 68] width 59 height 9
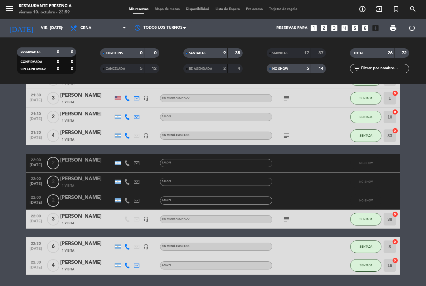
click at [297, 68] on div "5" at bounding box center [303, 68] width 12 height 7
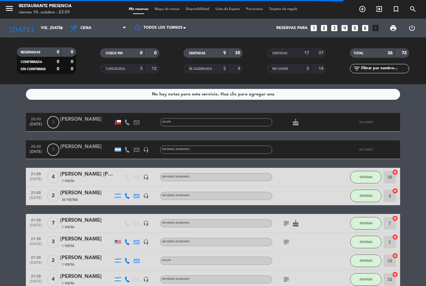
click at [299, 52] on div "17" at bounding box center [303, 53] width 12 height 7
click at [285, 55] on span "SERVIDAS" at bounding box center [279, 53] width 15 height 3
click at [304, 51] on strong "17" at bounding box center [306, 53] width 5 height 4
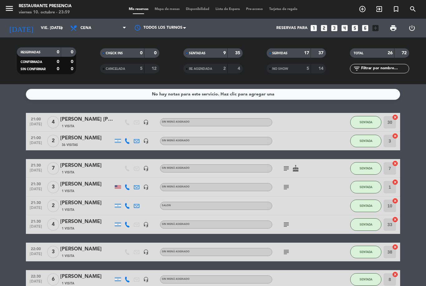
scroll to position [-1, 0]
click at [293, 70] on div "NO SHOW" at bounding box center [282, 68] width 29 height 7
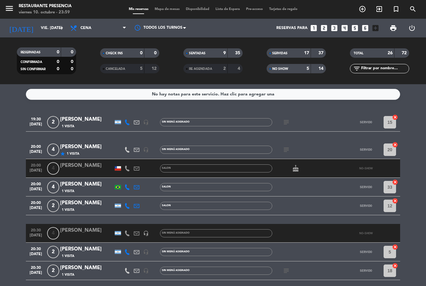
click at [300, 66] on div "5" at bounding box center [303, 68] width 12 height 7
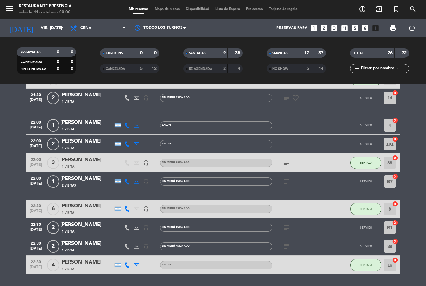
scroll to position [377, 0]
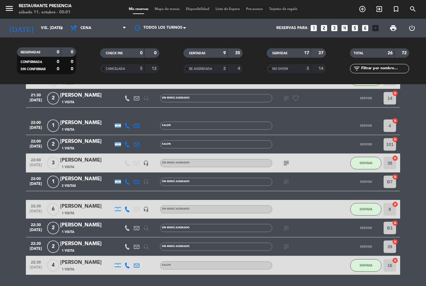
click at [291, 51] on div "SERVIDAS" at bounding box center [282, 53] width 29 height 7
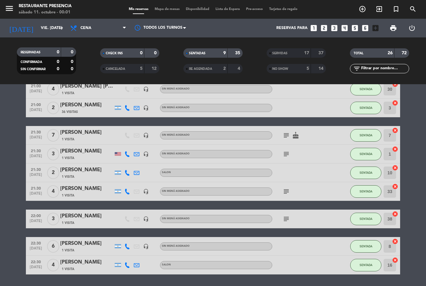
scroll to position [33, 0]
click at [288, 135] on icon "subject" at bounding box center [286, 135] width 7 height 7
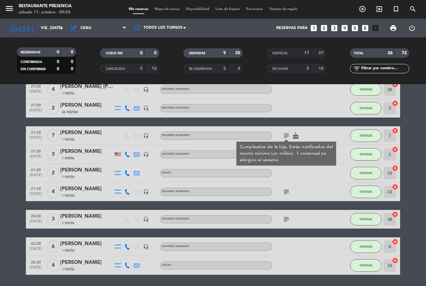
click at [321, 180] on div at bounding box center [300, 173] width 56 height 18
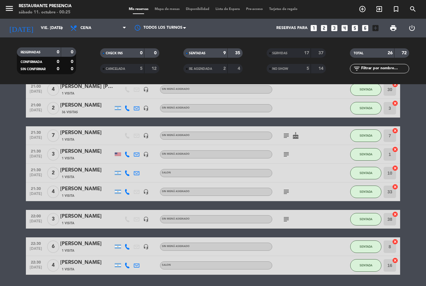
click at [162, 11] on span "Mapa de mesas" at bounding box center [167, 8] width 31 height 3
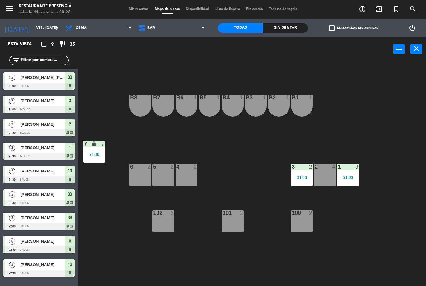
click at [350, 168] on div at bounding box center [348, 167] width 10 height 6
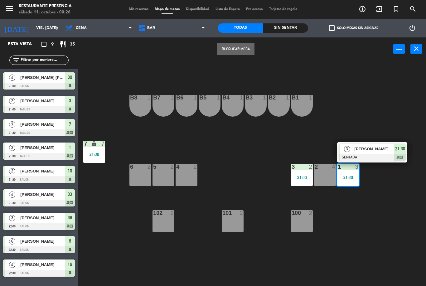
click at [376, 149] on span "[PERSON_NAME]" at bounding box center [375, 149] width 40 height 7
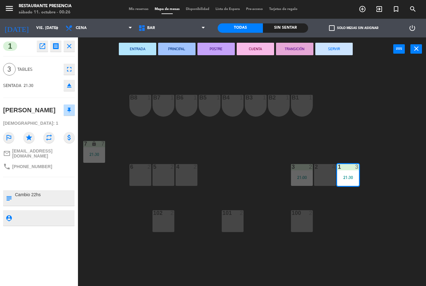
click at [336, 46] on button "SERVIR" at bounding box center [334, 49] width 37 height 12
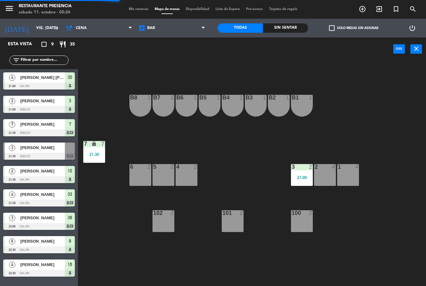
click at [301, 175] on div "21:00" at bounding box center [302, 177] width 22 height 4
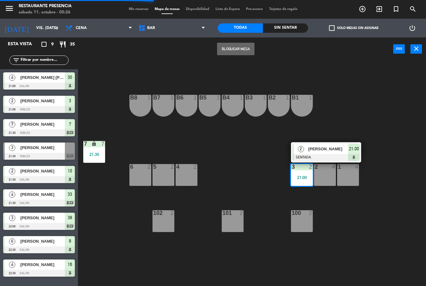
click at [329, 156] on div at bounding box center [326, 157] width 67 height 7
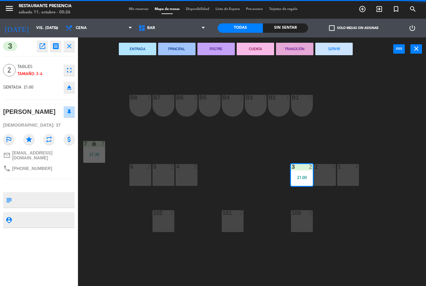
click at [334, 55] on button "SERVIR" at bounding box center [334, 49] width 37 height 12
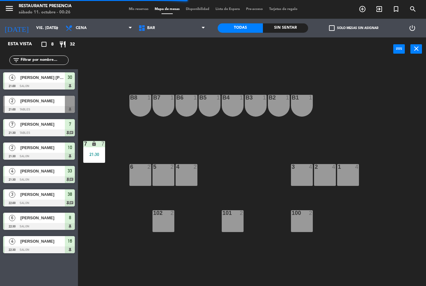
click at [180, 23] on span "BAR" at bounding box center [171, 28] width 73 height 14
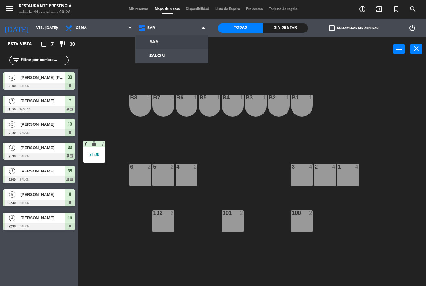
click at [176, 56] on ng-component "menu Restaurante Presencia sábado 11. octubre - 00:26 Mis reservas Mapa de mesa…" at bounding box center [213, 143] width 426 height 286
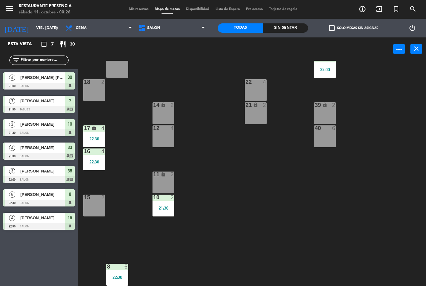
scroll to position [62, 0]
click at [163, 213] on div "10 2 21:30" at bounding box center [164, 206] width 22 height 22
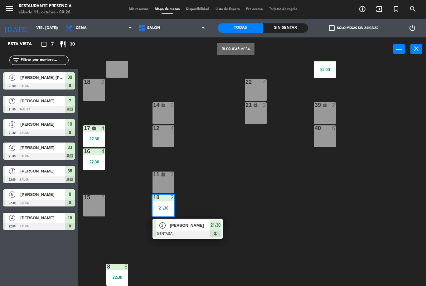
click at [192, 231] on div at bounding box center [187, 234] width 67 height 7
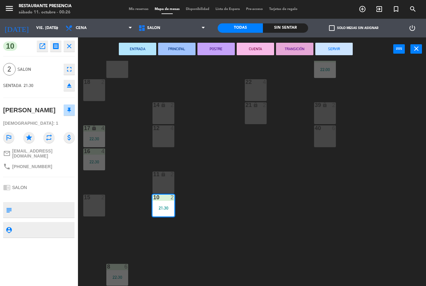
click at [345, 49] on button "SERVIR" at bounding box center [334, 49] width 37 height 12
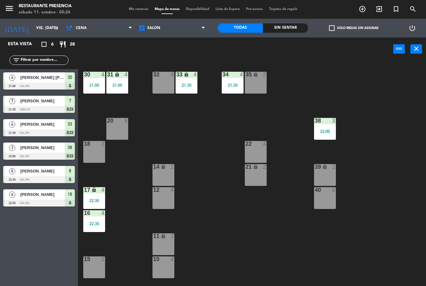
scroll to position [0, 0]
click at [239, 83] on div "21:30" at bounding box center [233, 85] width 22 height 4
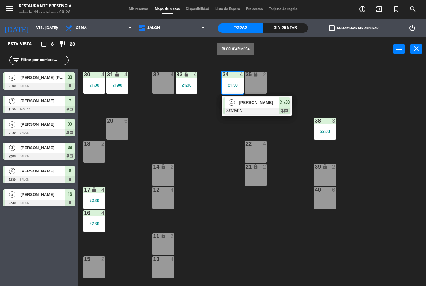
click at [214, 193] on div "30 4 21:00 31 lock 4 21:00 32 4 33 lock 4 21:30 34 4 21:30 4 Florencia Fernadez…" at bounding box center [254, 173] width 344 height 225
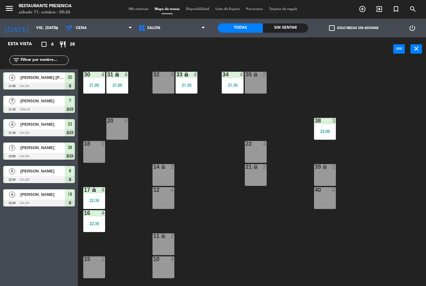
click at [117, 80] on div "31 lock 4 21:00" at bounding box center [117, 83] width 22 height 22
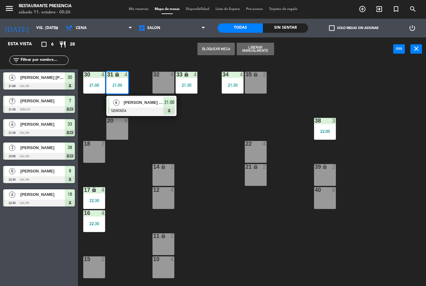
click at [148, 104] on span "[PERSON_NAME]" at bounding box center [144, 102] width 40 height 7
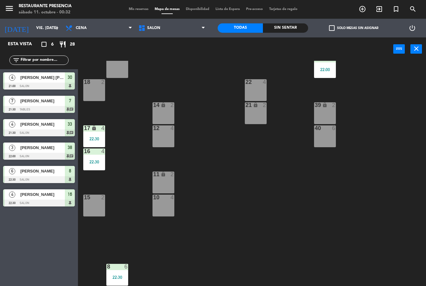
scroll to position [45, 0]
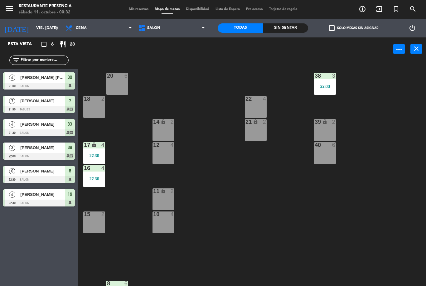
click at [153, 27] on span "SALON" at bounding box center [153, 28] width 13 height 4
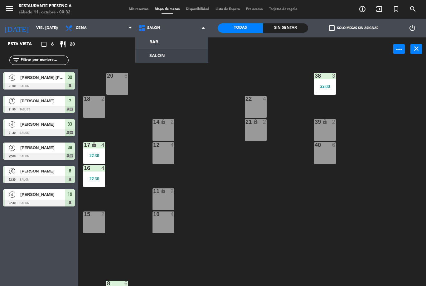
click at [151, 56] on ng-component "menu Restaurante Presencia sábado 11. octubre - 00:32 Mis reservas Mapa de mesa…" at bounding box center [213, 143] width 426 height 286
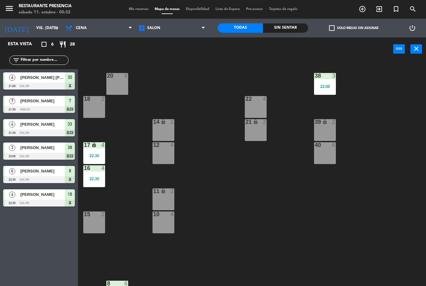
click at [149, 27] on span "SALON" at bounding box center [153, 28] width 13 height 4
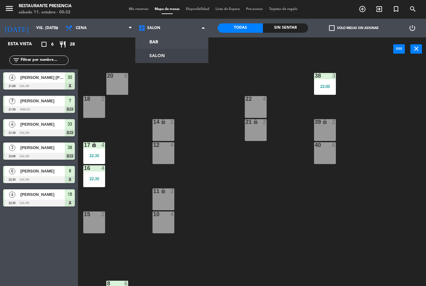
click at [151, 42] on ng-component "menu Restaurante Presencia sábado 11. octubre - 00:32 Mis reservas Mapa de mesa…" at bounding box center [213, 143] width 426 height 286
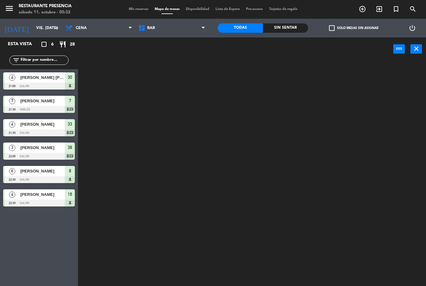
scroll to position [0, 0]
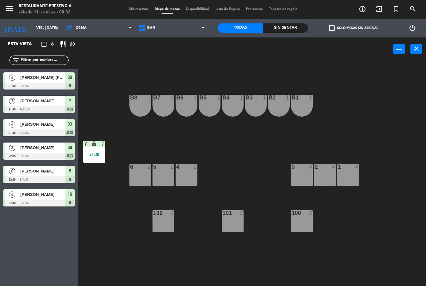
click at [92, 158] on div "7 lock 7 21:30" at bounding box center [94, 152] width 22 height 22
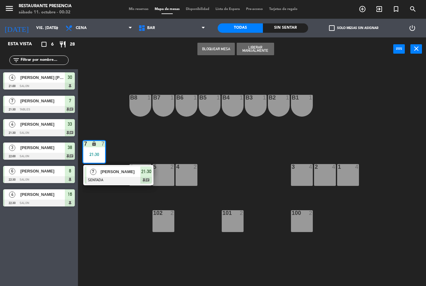
click at [107, 169] on span "[PERSON_NAME]" at bounding box center [120, 172] width 40 height 7
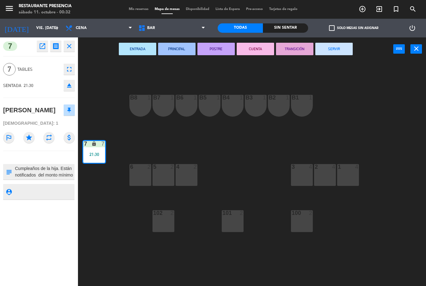
click at [333, 44] on button "SERVIR" at bounding box center [334, 49] width 37 height 12
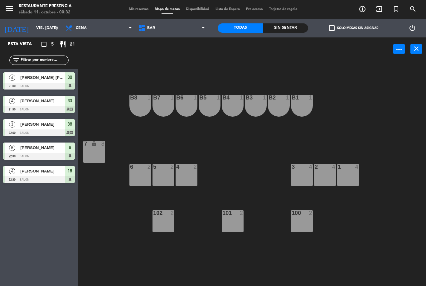
click at [148, 32] on span "BAR" at bounding box center [171, 28] width 73 height 14
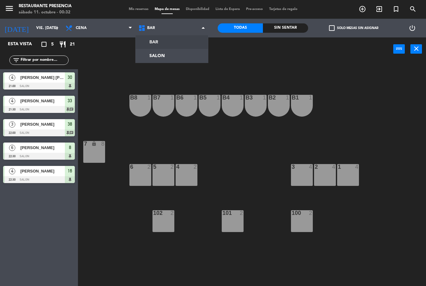
click at [156, 60] on ng-component "menu Restaurante Presencia sábado 11. octubre - 00:32 Mis reservas Mapa de mesa…" at bounding box center [213, 143] width 426 height 286
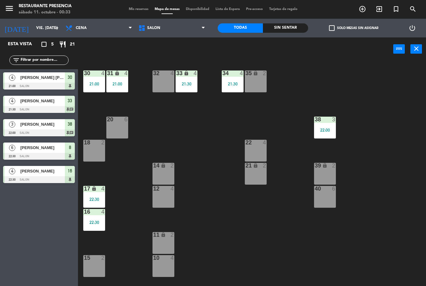
scroll to position [1, 0]
click at [329, 130] on div "22:00" at bounding box center [325, 130] width 22 height 4
click at [233, 114] on div "30 4 21:00 31 lock 4 21:00 32 4 33 lock 4 21:30 34 4 21:30 35 lock 2 38 3 22:00…" at bounding box center [254, 173] width 344 height 225
click at [230, 85] on div "21:30" at bounding box center [233, 84] width 22 height 4
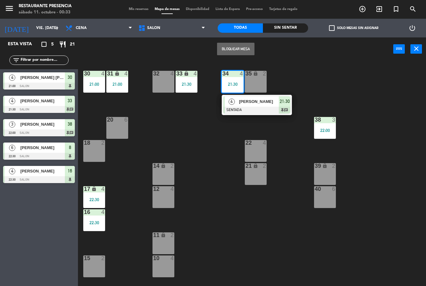
click at [189, 84] on div "21:30" at bounding box center [187, 84] width 22 height 4
click at [198, 131] on div "30 4 21:00 31 lock 4 21:00 32 4 33 lock 4 21:30 34 4 21:30 4 Florencia Fernadez…" at bounding box center [254, 173] width 344 height 225
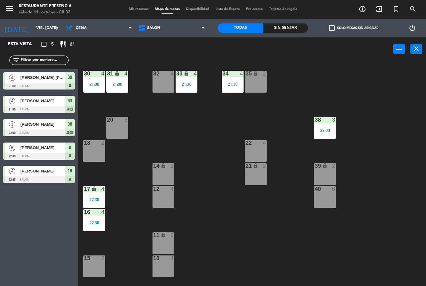
click at [98, 80] on div "30 4 21:00" at bounding box center [94, 82] width 22 height 22
click at [208, 124] on div "30 4 21:00 31 lock 4 21:00 32 4 33 lock 4 21:30 34 4 21:30 35 lock 2 38 3 22:00…" at bounding box center [254, 173] width 344 height 225
click at [92, 85] on div "21:00" at bounding box center [94, 84] width 22 height 4
click at [202, 123] on div "30 4 21:00 31 lock 4 21:00 32 4 33 lock 4 21:30 34 4 21:30 35 lock 2 38 3 22:00…" at bounding box center [254, 173] width 344 height 225
click at [93, 200] on div "22:30" at bounding box center [94, 200] width 22 height 4
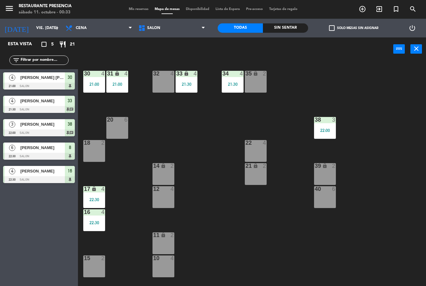
click at [128, 167] on div "30 4 21:00 31 lock 4 21:00 32 4 33 lock 4 21:30 34 4 21:30 35 lock 2 38 3 22:00…" at bounding box center [254, 173] width 344 height 225
click at [87, 218] on div "16 4 22:30" at bounding box center [94, 220] width 22 height 22
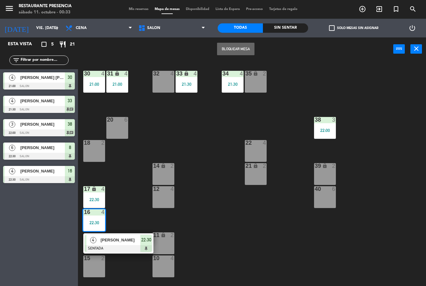
click at [94, 196] on div "17 lock 4 22:30" at bounding box center [94, 197] width 22 height 22
click at [131, 192] on div "30 4 21:00 31 lock 4 21:00 32 4 33 lock 4 21:30 34 4 21:30 35 lock 2 38 3 22:00…" at bounding box center [254, 173] width 344 height 225
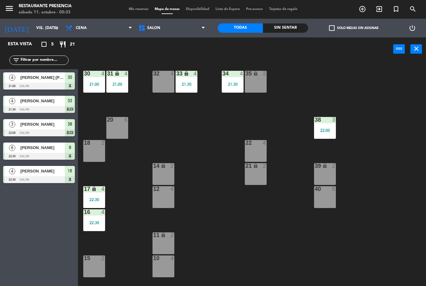
click at [92, 195] on div "17 lock 4 22:30" at bounding box center [94, 197] width 22 height 22
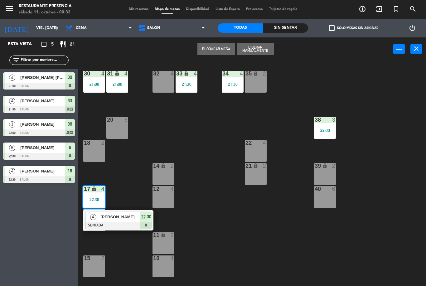
click at [124, 186] on div "30 4 21:00 31 lock 4 21:00 32 4 33 lock 4 21:30 34 4 21:30 35 lock 2 38 3 22:00…" at bounding box center [254, 173] width 344 height 225
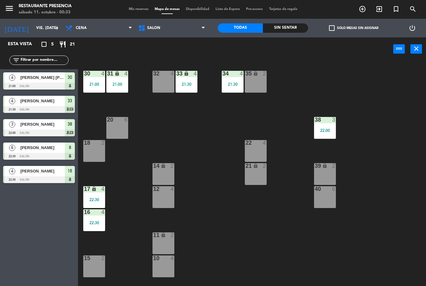
click at [90, 218] on div "16 4 22:30" at bounding box center [94, 220] width 22 height 22
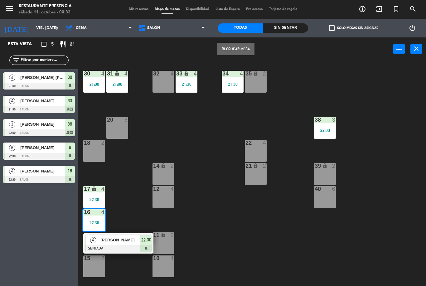
click at [94, 198] on div "22:30" at bounding box center [94, 200] width 22 height 4
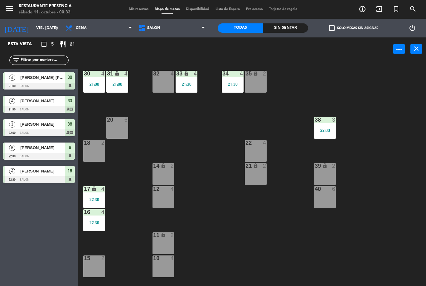
click at [133, 191] on div "30 4 21:00 31 lock 4 21:00 32 4 33 lock 4 21:30 34 4 21:30 35 lock 2 38 3 22:00…" at bounding box center [254, 173] width 344 height 225
click at [326, 127] on div "38 3 22:00" at bounding box center [325, 128] width 22 height 22
click at [212, 130] on div "30 4 21:00 31 lock 4 21:00 32 4 33 lock 4 21:30 34 4 21:30 35 lock 2 38 3 22:00…" at bounding box center [254, 173] width 344 height 225
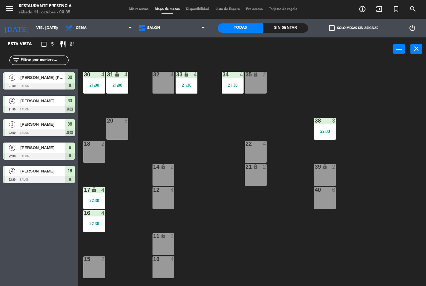
scroll to position [0, 0]
click at [131, 7] on span "Mis reservas" at bounding box center [139, 8] width 26 height 3
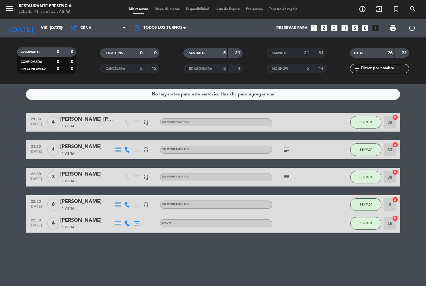
click at [162, 10] on span "Mapa de mesas" at bounding box center [167, 8] width 31 height 3
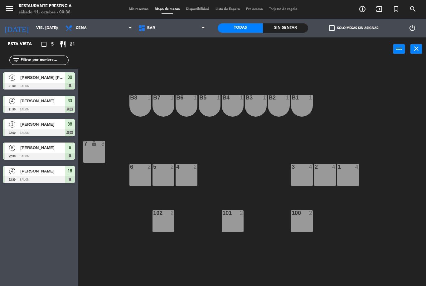
click at [148, 32] on span "BAR" at bounding box center [171, 28] width 73 height 14
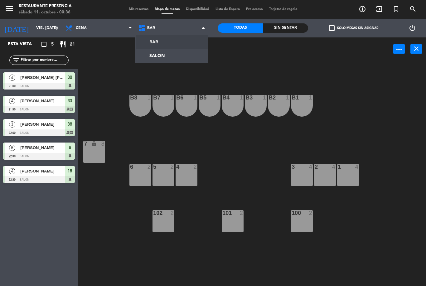
click at [157, 56] on ng-component "menu Restaurante Presencia sábado 11. octubre - 00:36 Mis reservas Mapa de mesa…" at bounding box center [213, 143] width 426 height 286
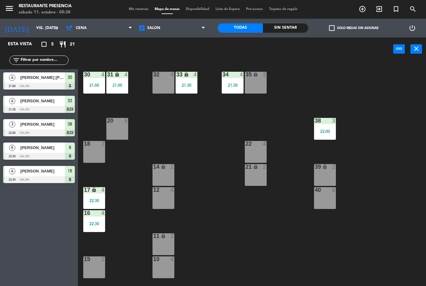
click at [321, 126] on div "38 3 22:00" at bounding box center [325, 129] width 22 height 22
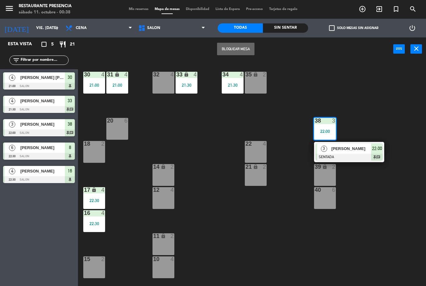
click at [324, 123] on div at bounding box center [325, 121] width 10 height 6
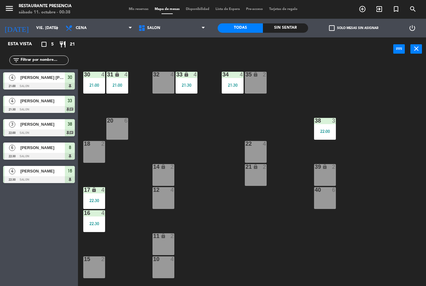
click at [93, 205] on div "17 lock 4 22:30" at bounding box center [94, 198] width 22 height 22
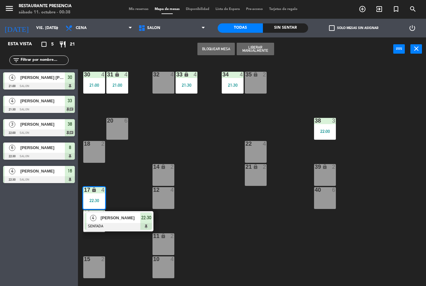
click at [96, 196] on div "17 lock 4 22:30" at bounding box center [94, 198] width 22 height 22
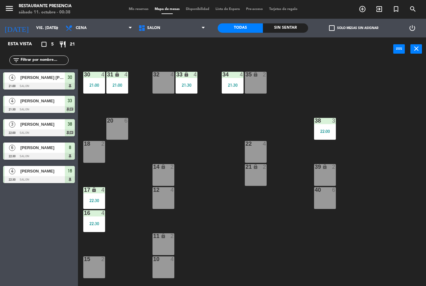
click at [91, 224] on div "22:30" at bounding box center [94, 224] width 22 height 4
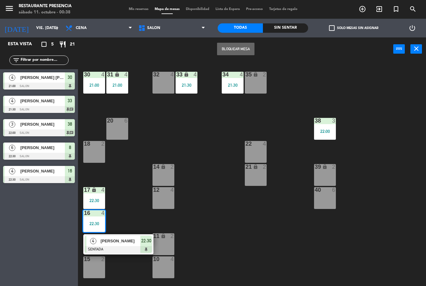
click at [91, 220] on div "16 4 22:30" at bounding box center [94, 221] width 22 height 22
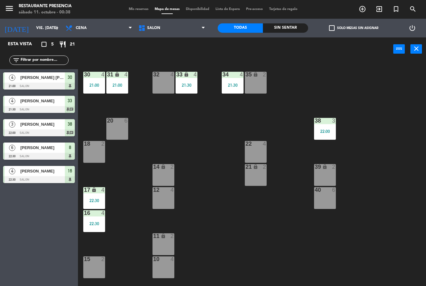
click at [188, 77] on icon "lock" at bounding box center [186, 74] width 5 height 5
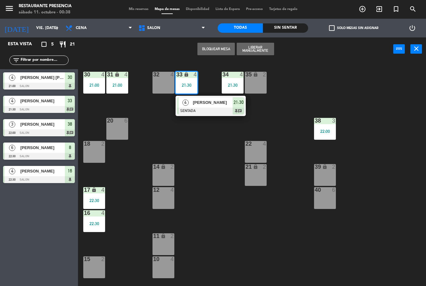
click at [230, 78] on div "34 4" at bounding box center [233, 75] width 22 height 6
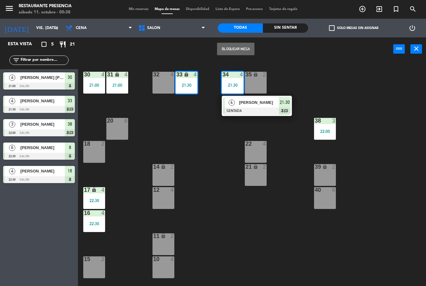
click at [84, 77] on div "30" at bounding box center [84, 75] width 0 height 6
click at [91, 89] on div "30 4 21:00" at bounding box center [94, 83] width 22 height 22
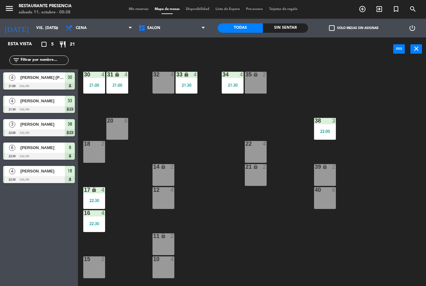
click at [170, 135] on div "30 4 21:00 31 lock 4 21:00 32 4 33 lock 4 21:30 34 4 21:30 35 lock 2 38 3 22:00…" at bounding box center [254, 173] width 344 height 225
click at [94, 85] on div "21:00" at bounding box center [94, 85] width 22 height 4
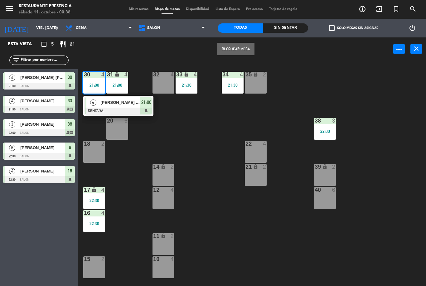
click at [117, 83] on div "21:00" at bounding box center [117, 85] width 22 height 4
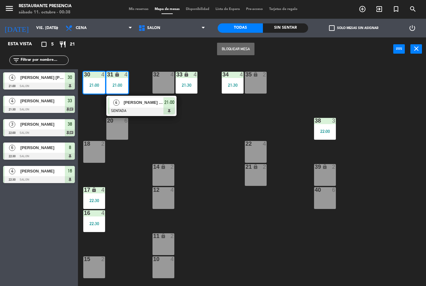
click at [196, 134] on div "30 4 21:00 31 lock 4 21:00 4 Fernanda lopez lubian SENTADA 21:00 32 4 33 lock 4…" at bounding box center [254, 173] width 344 height 225
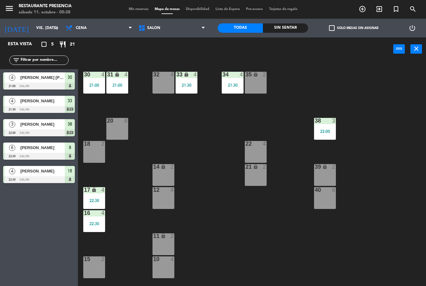
click at [188, 78] on div "33 lock 4" at bounding box center [187, 75] width 22 height 6
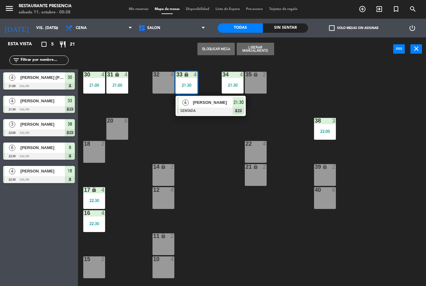
click at [91, 82] on div "30 4 21:00" at bounding box center [94, 83] width 22 height 22
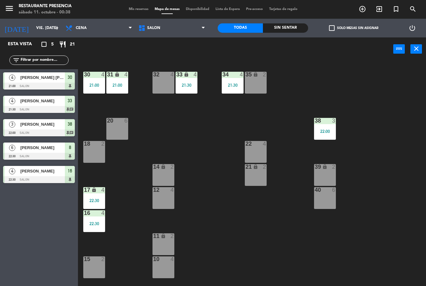
click at [84, 84] on div "21:00" at bounding box center [94, 85] width 22 height 4
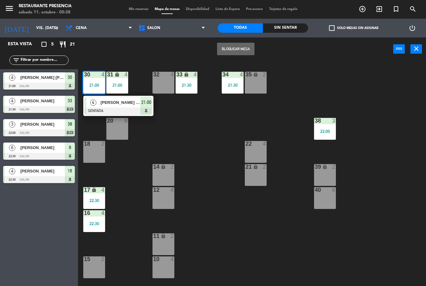
click at [209, 126] on div "30 4 21:00 4 Fernanda lopez lubian SENTADA 21:00 31 lock 4 21:00 32 4 33 lock 4…" at bounding box center [254, 173] width 344 height 225
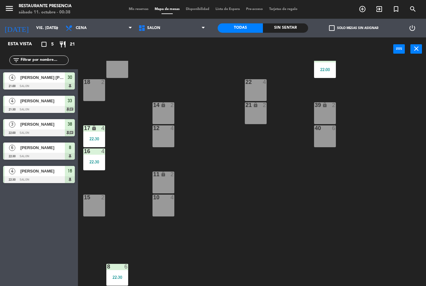
scroll to position [62, 0]
click at [118, 273] on div "8 6 22:30" at bounding box center [117, 275] width 22 height 22
click at [116, 272] on div "8 6 22:30" at bounding box center [117, 275] width 22 height 22
click at [386, 201] on div "30 4 21:00 31 lock 4 21:00 32 4 33 lock 4 21:30 34 4 21:30 35 lock 2 38 3 22:00…" at bounding box center [254, 173] width 344 height 225
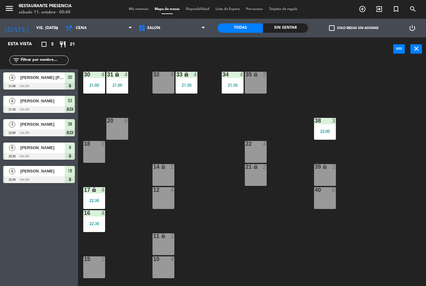
scroll to position [0, 0]
click at [140, 26] on icon at bounding box center [142, 27] width 9 height 7
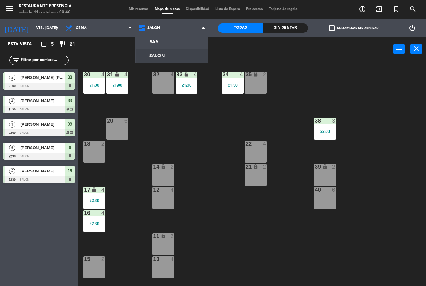
click at [155, 55] on ng-component "menu Restaurante Presencia sábado 11. octubre - 00:40 Mis reservas Mapa de mesa…" at bounding box center [213, 143] width 426 height 286
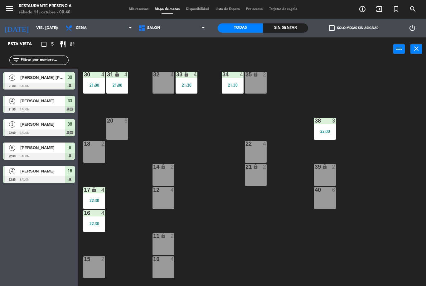
click at [183, 31] on span "SALON" at bounding box center [171, 28] width 73 height 14
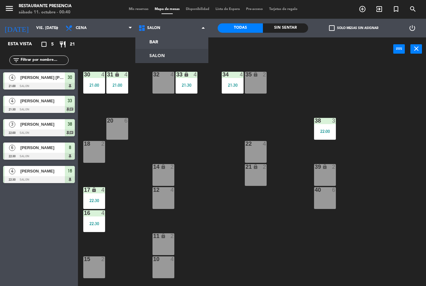
click at [184, 44] on ng-component "menu Restaurante Presencia sábado 11. octubre - 00:40 Mis reservas Mapa de mesa…" at bounding box center [213, 143] width 426 height 286
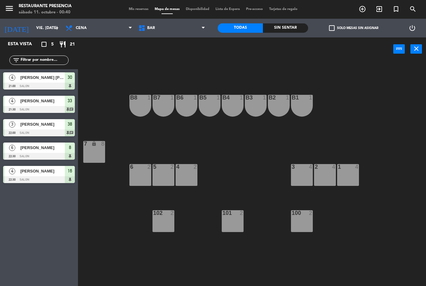
click at [188, 39] on div "power_input close" at bounding box center [236, 49] width 316 height 24
click at [208, 32] on span "BAR" at bounding box center [171, 28] width 73 height 14
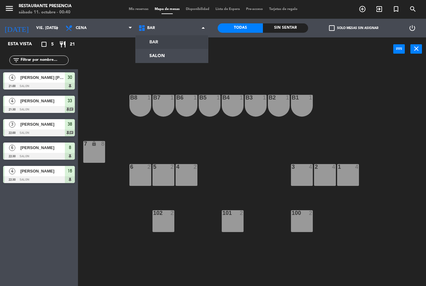
click at [185, 57] on ng-component "menu Restaurante Presencia sábado 11. octubre - 00:40 Mis reservas Mapa de mesa…" at bounding box center [213, 143] width 426 height 286
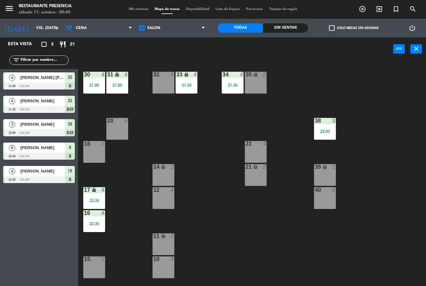
click at [335, 130] on div "22:00" at bounding box center [325, 131] width 22 height 4
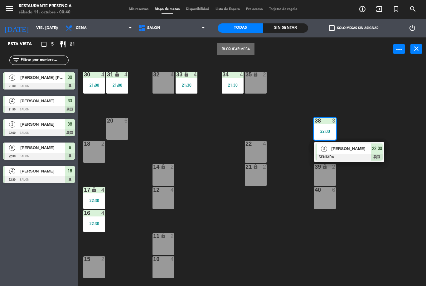
click at [380, 218] on div "30 4 21:00 31 lock 4 21:00 32 4 33 lock 4 21:30 34 4 21:30 35 lock 2 38 3 22:00…" at bounding box center [254, 173] width 344 height 225
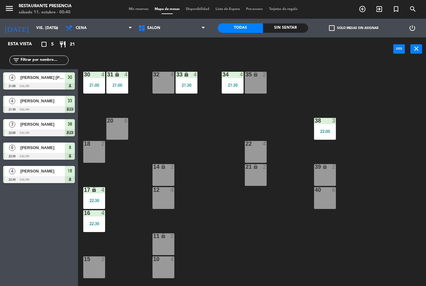
click at [195, 88] on div "33 lock 4 21:30" at bounding box center [187, 83] width 22 height 22
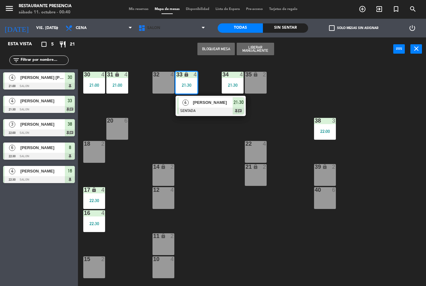
click at [163, 34] on span "SALON" at bounding box center [171, 28] width 73 height 14
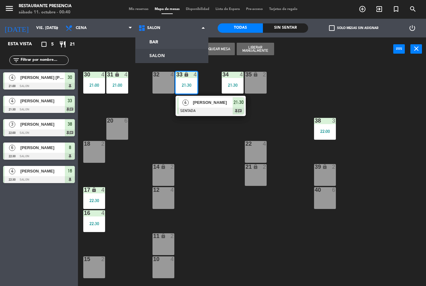
click at [165, 55] on ng-component "menu Restaurante Presencia sábado 11. octubre - 00:40 Mis reservas Mapa de mesa…" at bounding box center [213, 143] width 426 height 286
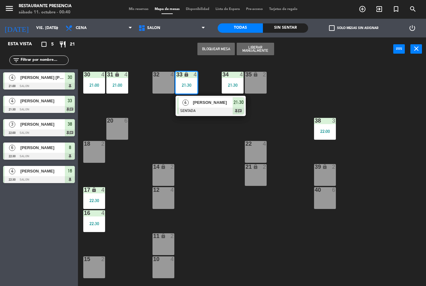
click at [178, 31] on span "SALON" at bounding box center [171, 28] width 73 height 14
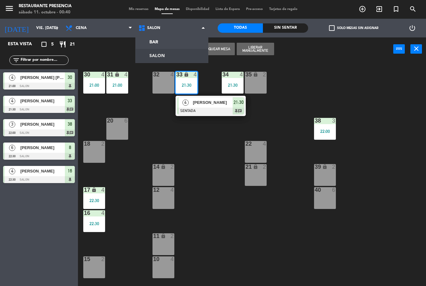
click at [170, 43] on ng-component "menu Restaurante Presencia sábado 11. octubre - 00:40 Mis reservas Mapa de mesa…" at bounding box center [213, 143] width 426 height 286
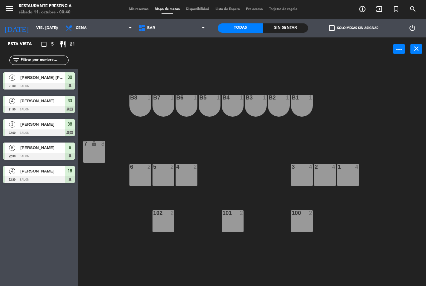
click at [102, 154] on div "7 lock 8" at bounding box center [94, 152] width 22 height 22
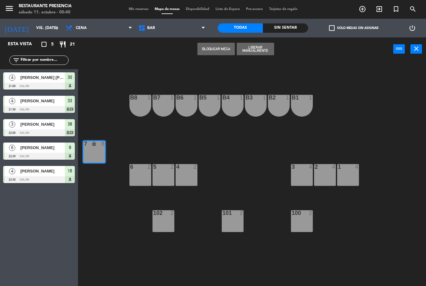
click at [99, 161] on div "7 lock 8" at bounding box center [94, 152] width 22 height 22
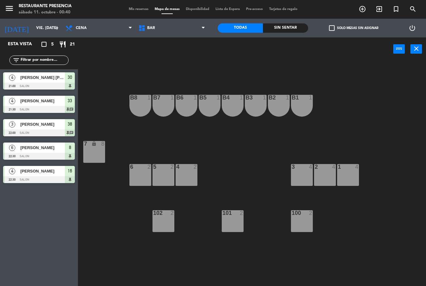
click at [186, 27] on span "BAR" at bounding box center [171, 28] width 73 height 14
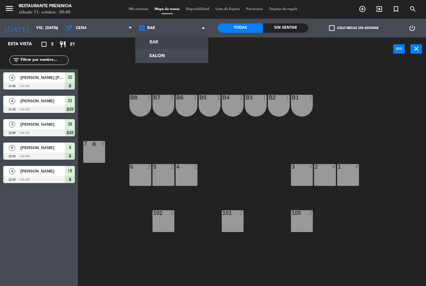
click at [178, 62] on ng-component "menu Restaurante Presencia sábado 11. octubre - 00:40 Mis reservas Mapa de mesa…" at bounding box center [213, 143] width 426 height 286
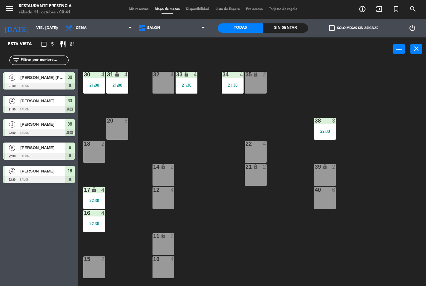
click at [113, 84] on div "21:00" at bounding box center [117, 85] width 22 height 4
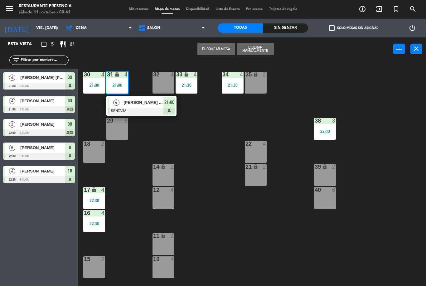
click at [161, 105] on span "[PERSON_NAME]" at bounding box center [144, 102] width 40 height 7
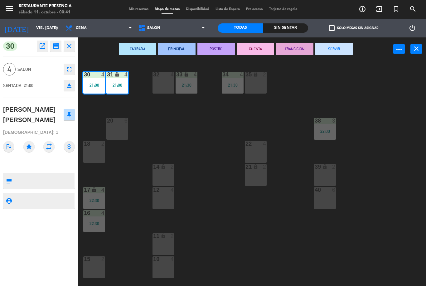
click at [340, 55] on button "SERVIR" at bounding box center [334, 49] width 37 height 12
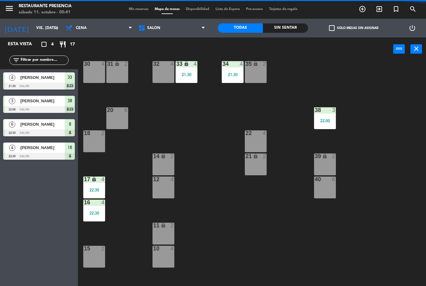
scroll to position [11, 0]
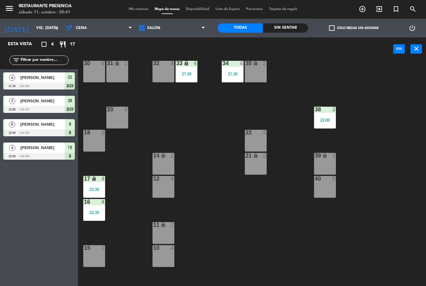
click at [237, 76] on div "21:30" at bounding box center [233, 74] width 22 height 4
click at [222, 116] on div "30 4 31 lock 2 32 4 33 lock 4 21:30 34 4 21:30 35 lock 2 38 3 22:00 20 6 22 4 1…" at bounding box center [254, 173] width 344 height 225
click at [144, 11] on span "Mis reservas" at bounding box center [139, 8] width 26 height 3
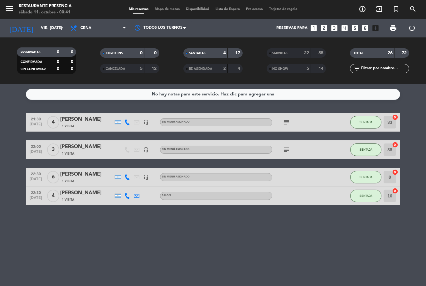
click at [285, 49] on div "SERVIDAS 22 55" at bounding box center [296, 52] width 59 height 9
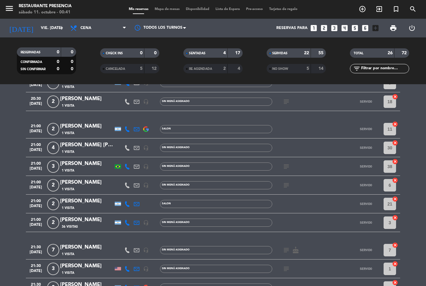
scroll to position [131, 0]
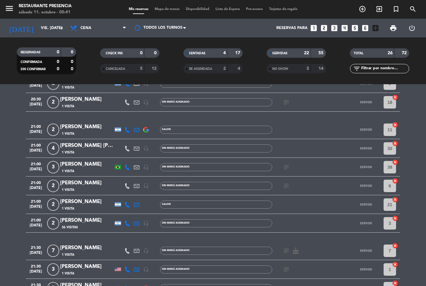
click at [90, 147] on div "[PERSON_NAME]" at bounding box center [86, 146] width 53 height 8
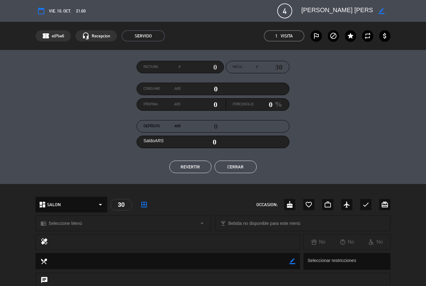
scroll to position [0, 0]
click at [245, 172] on button "Cerrar" at bounding box center [236, 167] width 42 height 12
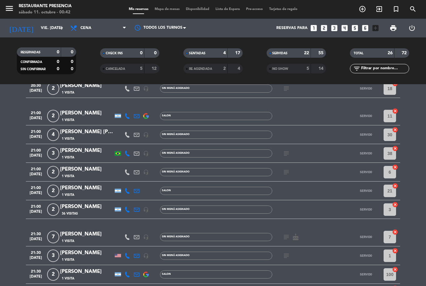
scroll to position [147, 0]
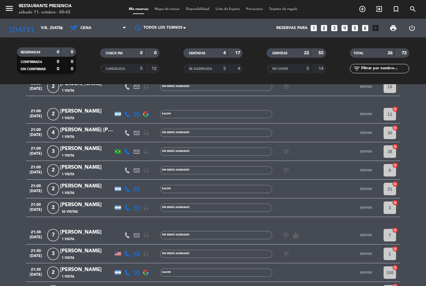
click at [77, 131] on div "[PERSON_NAME]" at bounding box center [86, 130] width 53 height 8
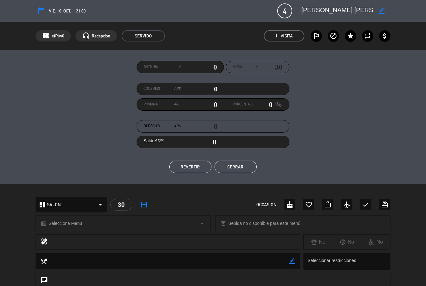
click at [194, 165] on button "REVERTIR" at bounding box center [190, 167] width 42 height 12
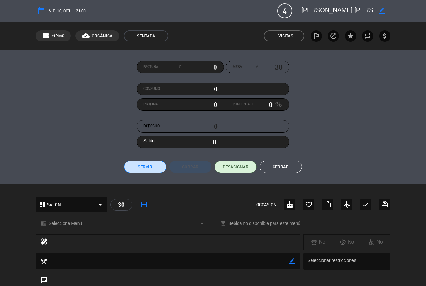
click at [281, 172] on button "Cerrar" at bounding box center [281, 167] width 42 height 12
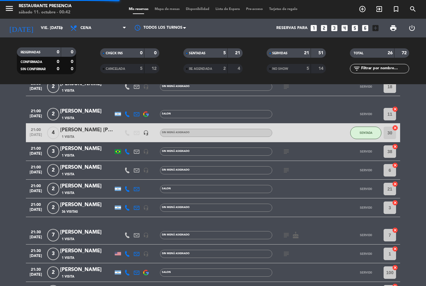
click at [162, 11] on span "Mapa de mesas" at bounding box center [167, 8] width 31 height 3
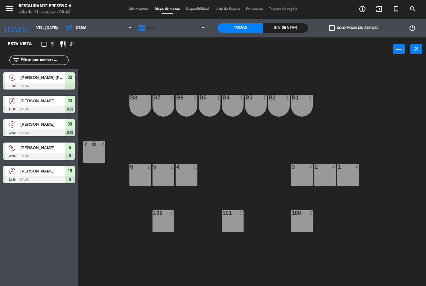
click at [167, 30] on span "BAR" at bounding box center [171, 28] width 73 height 14
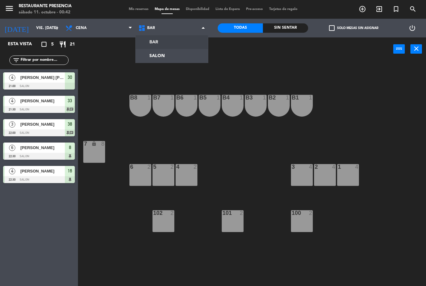
click at [155, 53] on ng-component "menu Restaurante Presencia sábado 11. octubre - 00:42 Mis reservas Mapa de mesa…" at bounding box center [213, 143] width 426 height 286
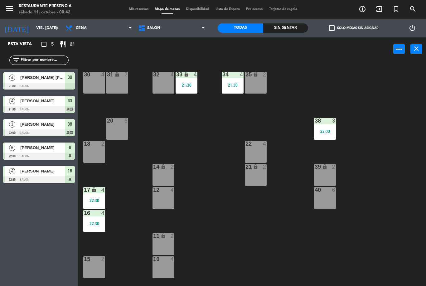
click at [34, 80] on span "[PERSON_NAME]" at bounding box center [42, 77] width 45 height 7
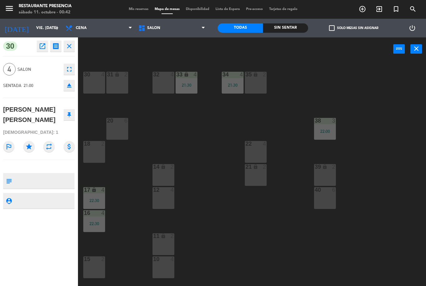
click at [67, 70] on icon "fullscreen" at bounding box center [69, 69] width 7 height 7
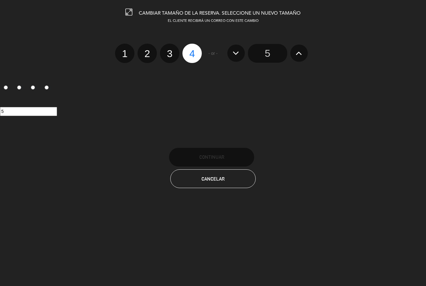
click at [169, 46] on label "3" at bounding box center [169, 53] width 19 height 19
click at [169, 46] on input "3" at bounding box center [169, 48] width 4 height 4
radio input "true"
radio input "false"
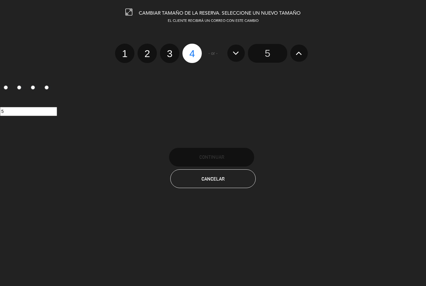
radio input "false"
radio input "true"
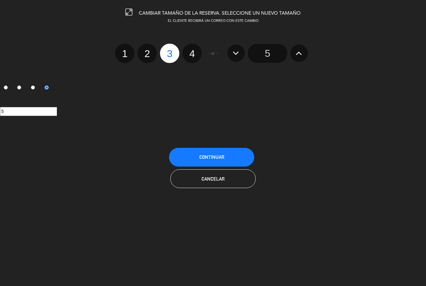
click at [220, 149] on button "Continuar" at bounding box center [211, 157] width 85 height 19
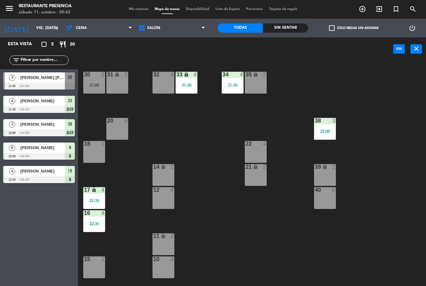
click at [96, 85] on div "21:00" at bounding box center [94, 85] width 22 height 4
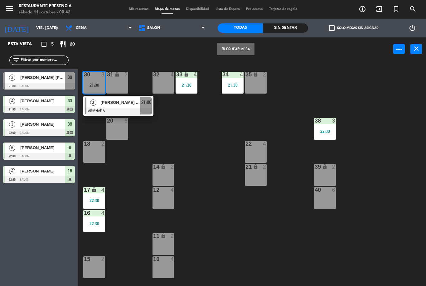
click at [124, 105] on span "[PERSON_NAME]" at bounding box center [120, 102] width 40 height 7
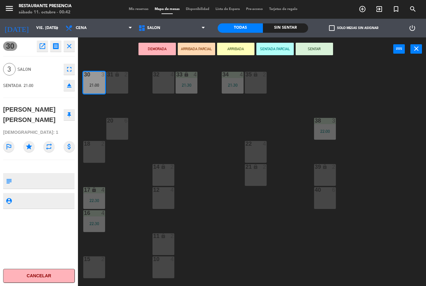
click at [323, 46] on button "SENTAR" at bounding box center [314, 49] width 37 height 12
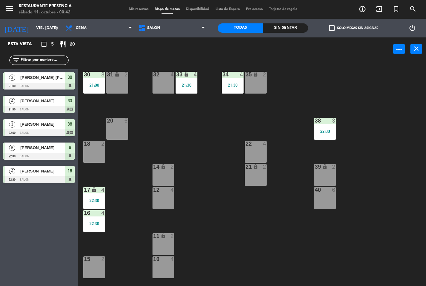
click at [94, 83] on div "21:00" at bounding box center [94, 85] width 22 height 4
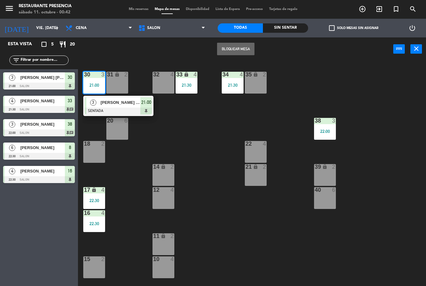
click at [130, 109] on div at bounding box center [118, 111] width 67 height 7
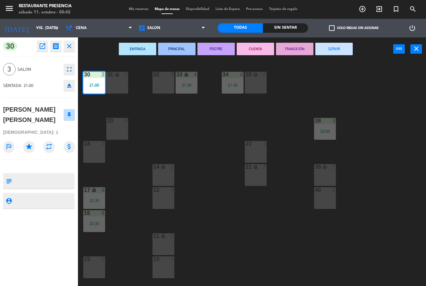
click at [341, 45] on button "SERVIR" at bounding box center [334, 49] width 37 height 12
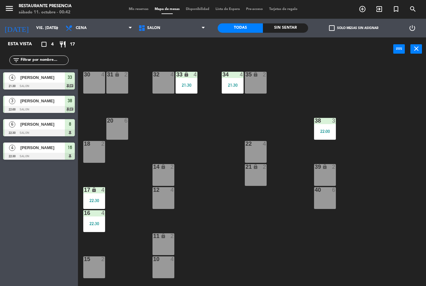
click at [327, 140] on div "38 3 22:00" at bounding box center [325, 129] width 22 height 22
click at [265, 223] on div "30 4 31 lock 2 32 4 33 lock 4 21:30 34 4 21:30 35 lock 2 38 3 22:00 20 6 22 4 1…" at bounding box center [254, 173] width 344 height 225
click at [234, 81] on div "34 4 21:30" at bounding box center [233, 83] width 22 height 22
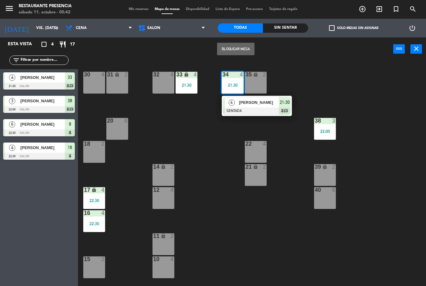
click at [87, 218] on div "16 4 22:30" at bounding box center [94, 221] width 22 height 22
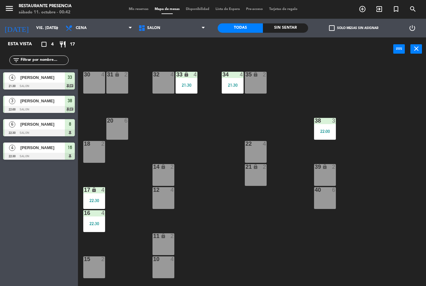
click at [232, 85] on div "21:30" at bounding box center [233, 85] width 22 height 4
click at [225, 174] on div "30 4 31 lock 2 32 4 33 lock 4 21:30 34 4 21:30 35 lock 2 38 3 22:00 20 6 22 4 1…" at bounding box center [254, 173] width 344 height 225
click at [228, 187] on div "30 4 31 lock 2 32 4 33 lock 4 21:30 34 4 21:30 35 lock 2 38 3 22:00 20 6 22 4 1…" at bounding box center [254, 173] width 344 height 225
click at [181, 24] on span "SALON" at bounding box center [171, 28] width 73 height 14
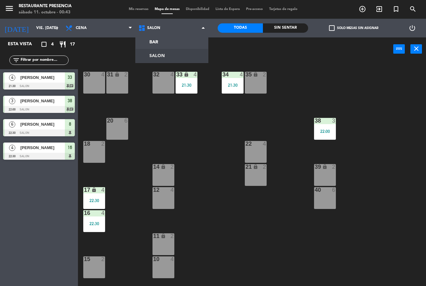
scroll to position [0, 0]
click at [217, 149] on div "30 4 31 lock 2 32 4 33 lock 4 21:30 34 4 21:30 35 lock 2 38 3 22:00 20 6 22 4 1…" at bounding box center [254, 173] width 344 height 225
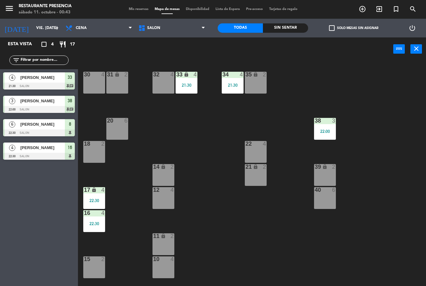
click at [181, 31] on span "SALON" at bounding box center [171, 28] width 73 height 14
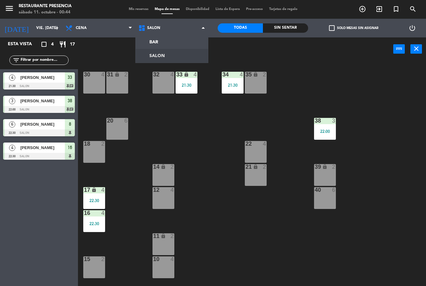
click at [140, 7] on span "Mis reservas" at bounding box center [139, 8] width 26 height 3
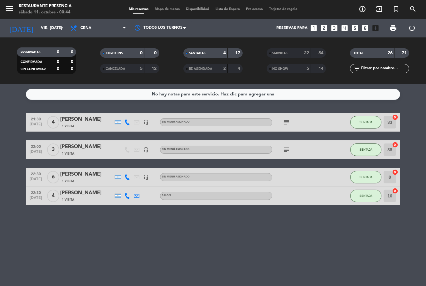
click at [299, 68] on div "5" at bounding box center [303, 68] width 12 height 7
click at [302, 65] on div "NO SHOW 5 14" at bounding box center [296, 68] width 59 height 9
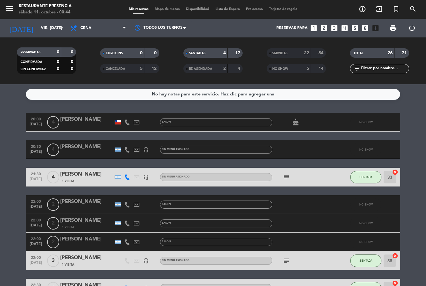
click at [299, 70] on div "5" at bounding box center [303, 68] width 12 height 7
click at [301, 71] on div "5" at bounding box center [303, 68] width 12 height 7
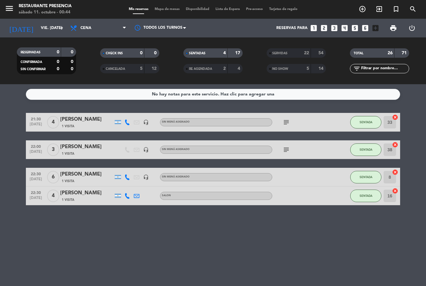
click at [295, 49] on div "SERVIDAS 22 54" at bounding box center [296, 52] width 59 height 9
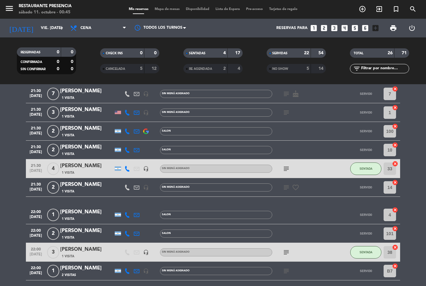
scroll to position [287, 0]
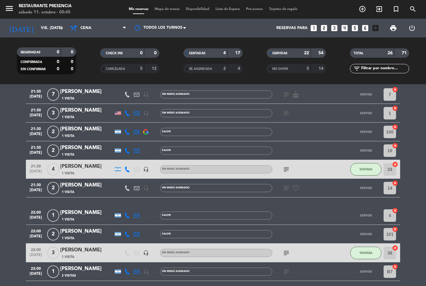
click at [289, 166] on icon "subject" at bounding box center [286, 169] width 7 height 7
click at [308, 172] on div "subject Cambio 22hs" at bounding box center [300, 169] width 56 height 18
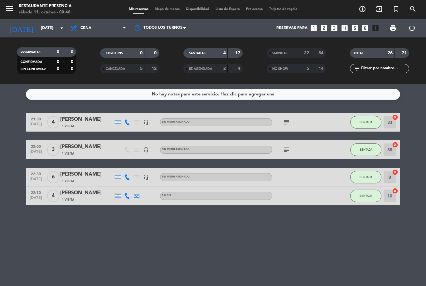
click at [296, 69] on div "NO SHOW" at bounding box center [282, 68] width 29 height 7
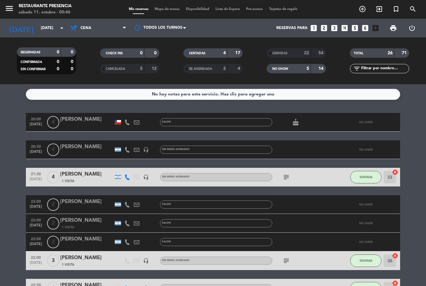
click at [290, 81] on div "RESERVADAS 0 0 CONFIRMADA 0 0 SIN CONFIRMAR 0 0 CHECK INS 0 0 CANCELADA 5 12 SE…" at bounding box center [213, 60] width 426 height 47
click at [296, 71] on div "NO SHOW" at bounding box center [282, 68] width 29 height 7
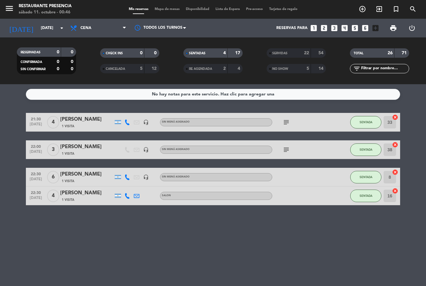
click at [290, 51] on div "SERVIDAS" at bounding box center [282, 53] width 29 height 7
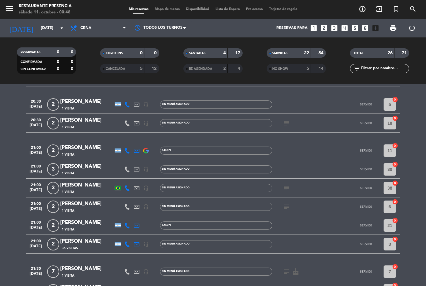
scroll to position [104, 0]
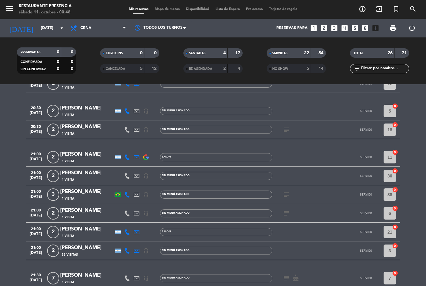
click at [284, 215] on icon "subject" at bounding box center [286, 213] width 7 height 7
click at [320, 254] on div at bounding box center [300, 251] width 56 height 18
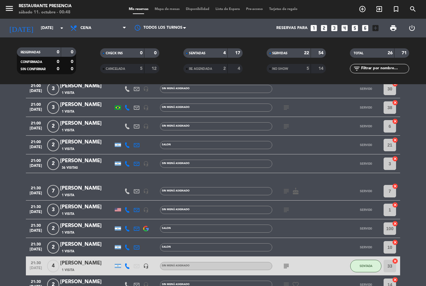
scroll to position [192, 0]
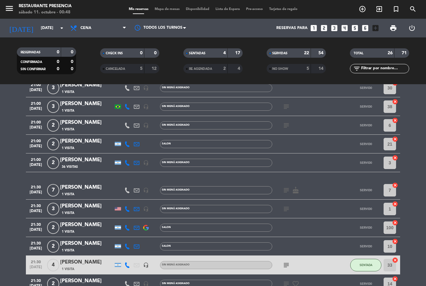
click at [283, 211] on icon "subject" at bounding box center [286, 208] width 7 height 7
click at [318, 228] on div at bounding box center [300, 227] width 56 height 18
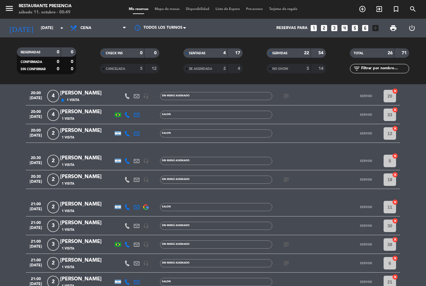
scroll to position [35, 0]
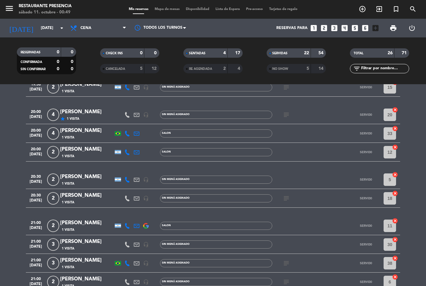
click at [343, 218] on div at bounding box center [337, 226] width 17 height 18
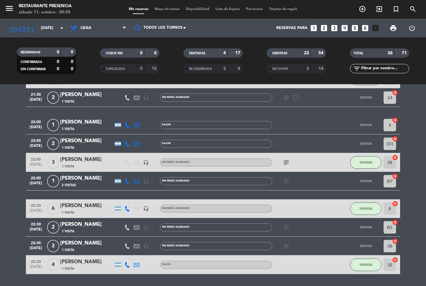
scroll to position [377, 0]
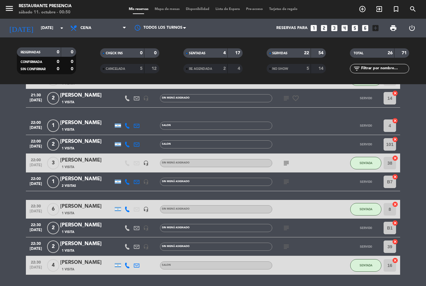
click at [289, 159] on icon "subject" at bounding box center [286, 162] width 7 height 7
click at [309, 154] on div "subject VIP" at bounding box center [300, 163] width 56 height 18
click at [45, 23] on input "[DATE]" at bounding box center [64, 28] width 53 height 11
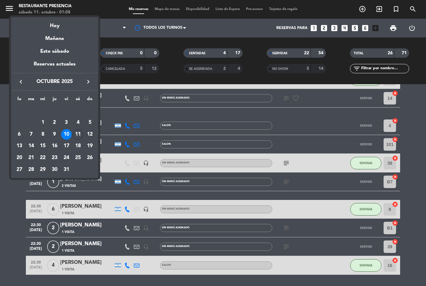
click at [66, 25] on div "Hoy" at bounding box center [54, 23] width 87 height 13
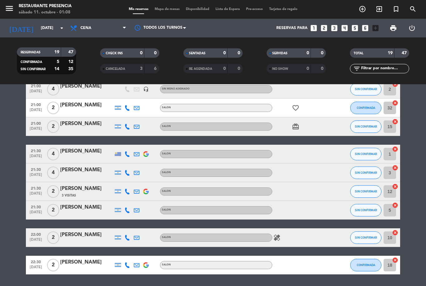
scroll to position [246, 0]
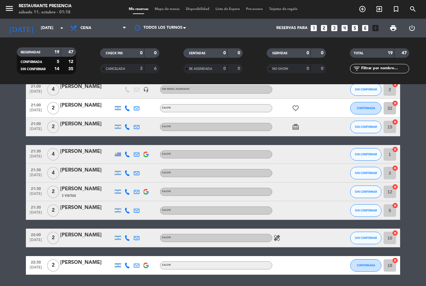
click at [46, 23] on input "[DATE]" at bounding box center [64, 28] width 53 height 11
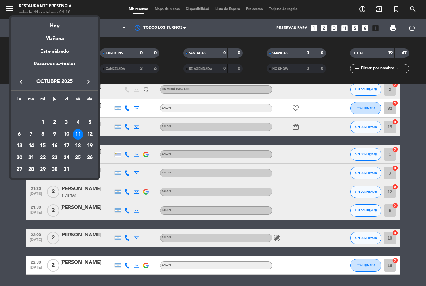
click at [44, 8] on div at bounding box center [213, 143] width 426 height 286
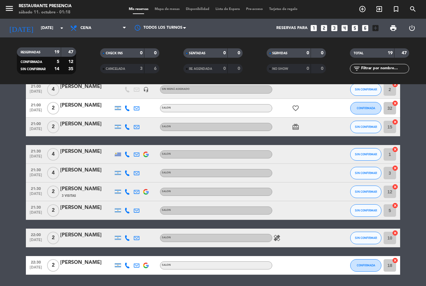
click at [38, 23] on input "[DATE]" at bounding box center [64, 28] width 53 height 11
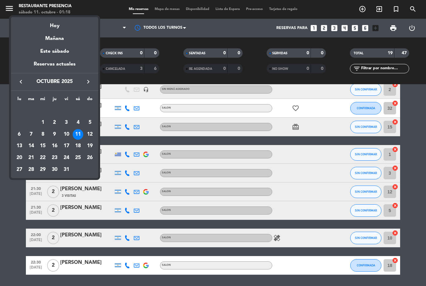
click at [337, 267] on div at bounding box center [213, 143] width 426 height 286
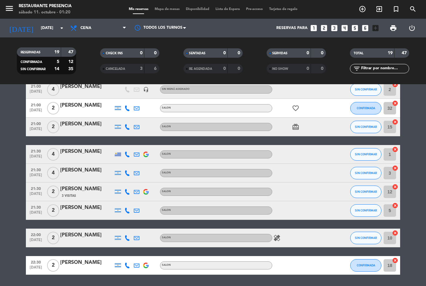
click at [38, 23] on input "[DATE]" at bounding box center [64, 28] width 53 height 11
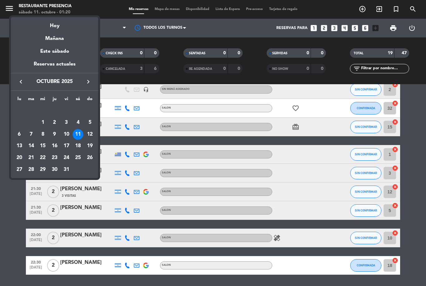
click at [67, 25] on div "Hoy" at bounding box center [54, 23] width 87 height 13
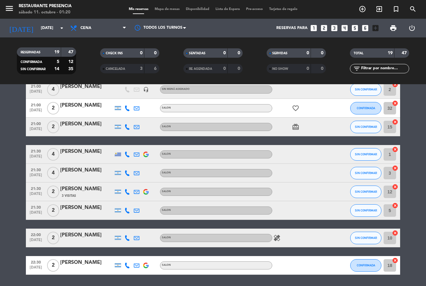
click at [45, 23] on input "[DATE]" at bounding box center [64, 28] width 53 height 11
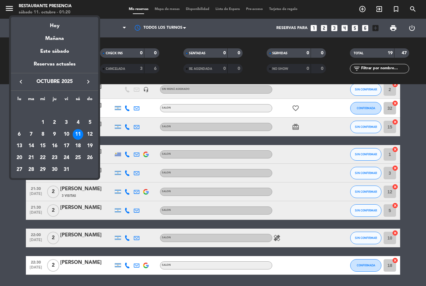
click at [69, 126] on div "3" at bounding box center [66, 122] width 11 height 11
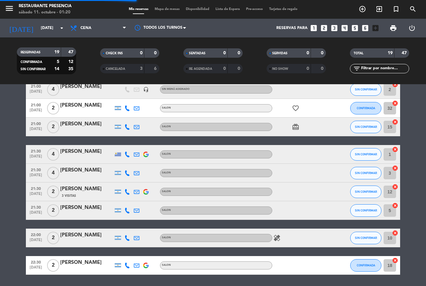
click at [41, 23] on input "[DATE]" at bounding box center [64, 28] width 53 height 11
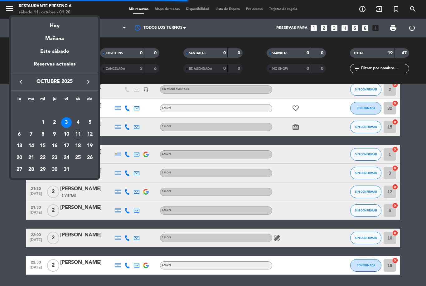
click at [68, 132] on div "10" at bounding box center [66, 134] width 11 height 11
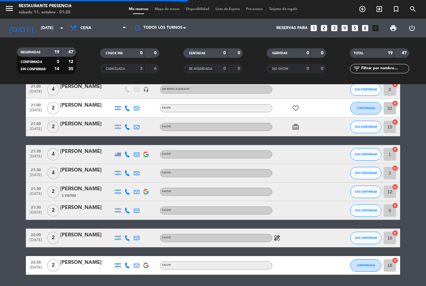
type input "[DATE]"
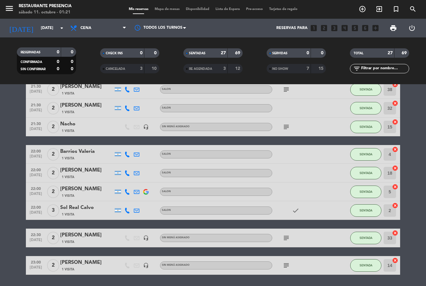
scroll to position [0, 0]
click at [168, 7] on span "Mapa de mesas" at bounding box center [167, 8] width 31 height 3
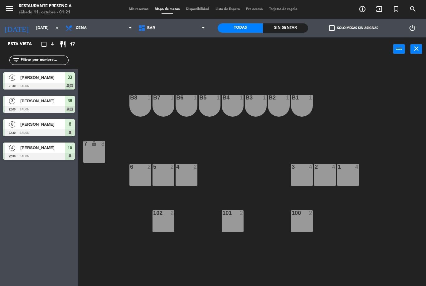
click at [168, 30] on span "BAR" at bounding box center [171, 28] width 73 height 14
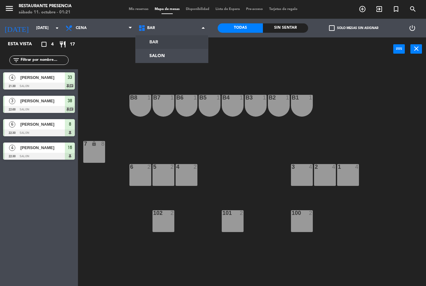
click at [153, 51] on ng-component "menu Restaurante Presencia sábado 11. octubre - 01:21 Mis reservas Mapa de mesa…" at bounding box center [213, 143] width 426 height 286
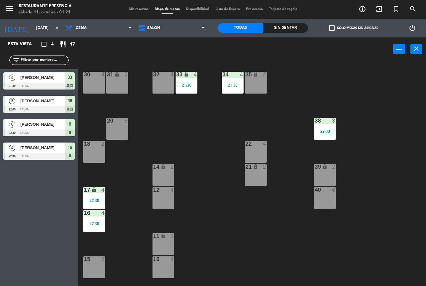
click at [227, 86] on div "21:30" at bounding box center [233, 85] width 22 height 4
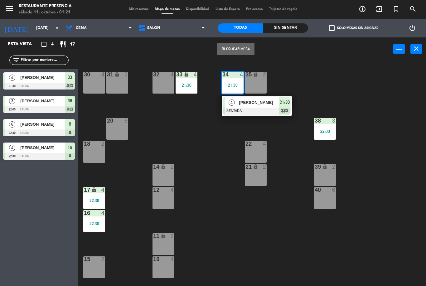
click at [271, 105] on span "[PERSON_NAME]" at bounding box center [259, 102] width 40 height 7
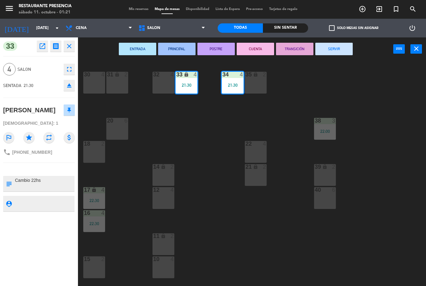
click at [68, 91] on button "eject" at bounding box center [69, 85] width 11 height 11
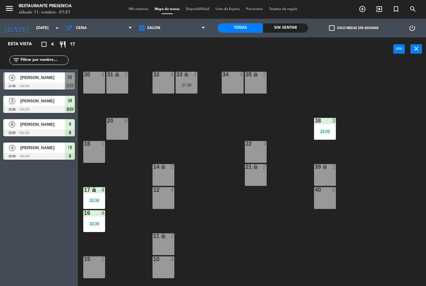
click at [192, 83] on div "21:30" at bounding box center [187, 85] width 22 height 5
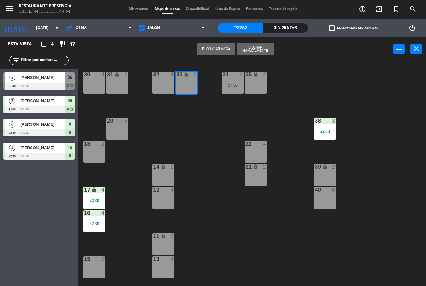
click at [236, 80] on div "34 4 21:30" at bounding box center [233, 83] width 22 height 22
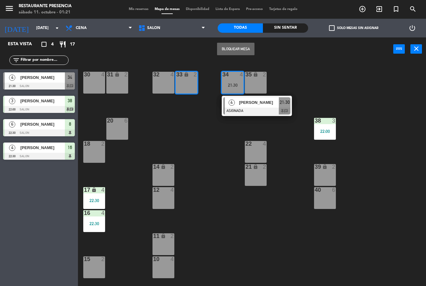
click at [262, 105] on span "[PERSON_NAME]" at bounding box center [259, 102] width 40 height 7
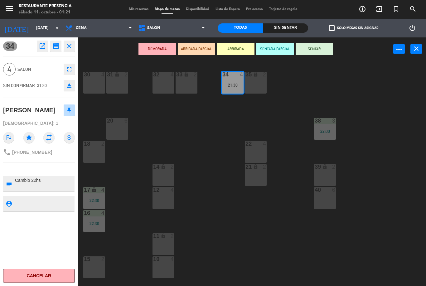
click at [326, 49] on button "SENTAR" at bounding box center [314, 49] width 37 height 12
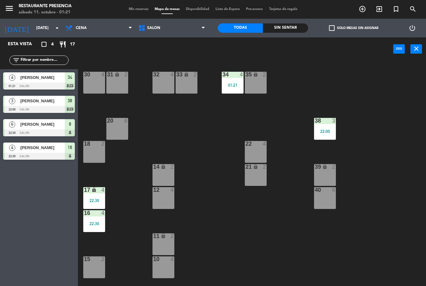
click at [233, 84] on div "01:21" at bounding box center [233, 85] width 22 height 4
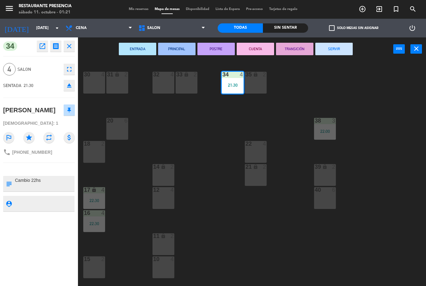
click at [337, 49] on button "SERVIR" at bounding box center [334, 49] width 37 height 12
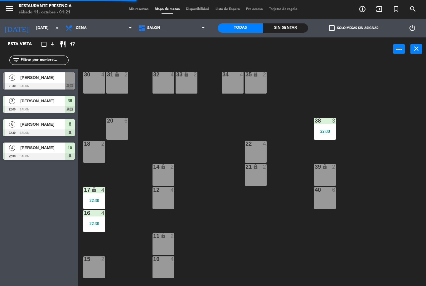
click at [335, 125] on div "38 3 22:00" at bounding box center [325, 129] width 22 height 22
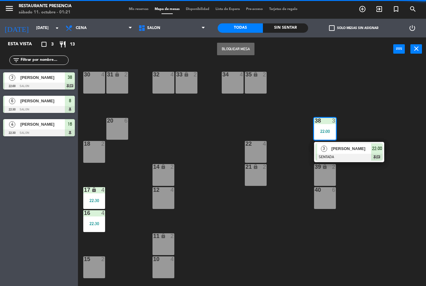
click at [357, 152] on div "[PERSON_NAME]" at bounding box center [351, 149] width 41 height 10
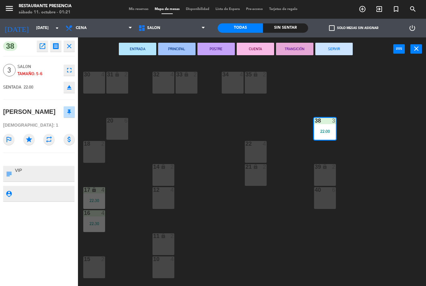
click at [340, 49] on button "SERVIR" at bounding box center [334, 49] width 37 height 12
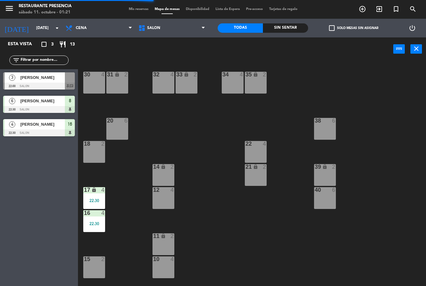
click at [100, 199] on div "22:30" at bounding box center [94, 200] width 22 height 4
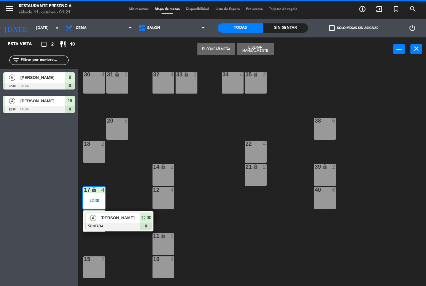
click at [130, 214] on div "[PERSON_NAME]" at bounding box center [120, 218] width 41 height 10
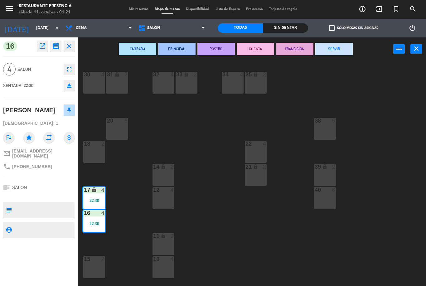
click at [341, 47] on button "SERVIR" at bounding box center [334, 49] width 37 height 12
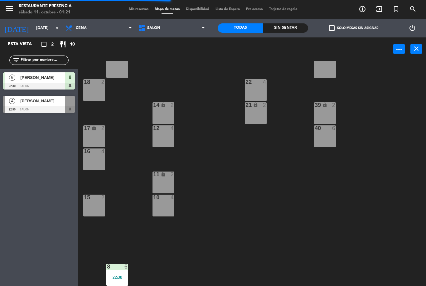
scroll to position [62, 0]
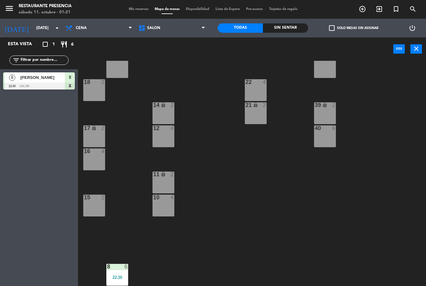
click at [122, 268] on div at bounding box center [117, 267] width 10 height 6
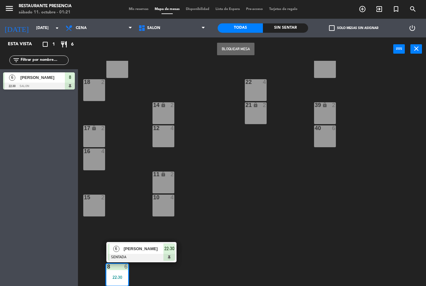
click at [156, 252] on span "[PERSON_NAME]" at bounding box center [144, 249] width 40 height 7
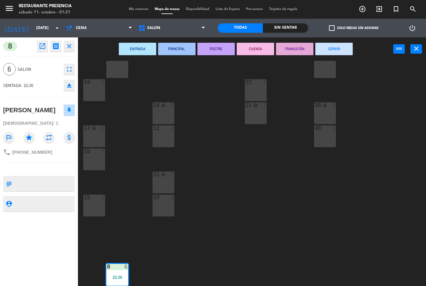
click at [339, 50] on button "SERVIR" at bounding box center [334, 49] width 37 height 12
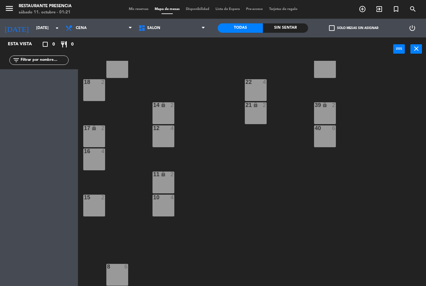
click at [130, 11] on span "Mis reservas" at bounding box center [139, 8] width 26 height 3
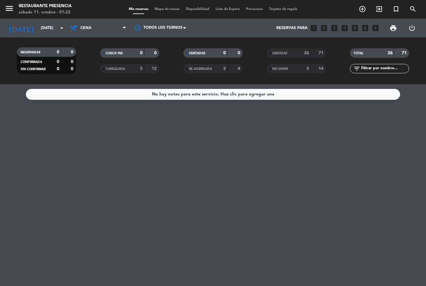
click at [165, 7] on span "Mapa de mesas" at bounding box center [167, 8] width 31 height 3
